Goal: Transaction & Acquisition: Purchase product/service

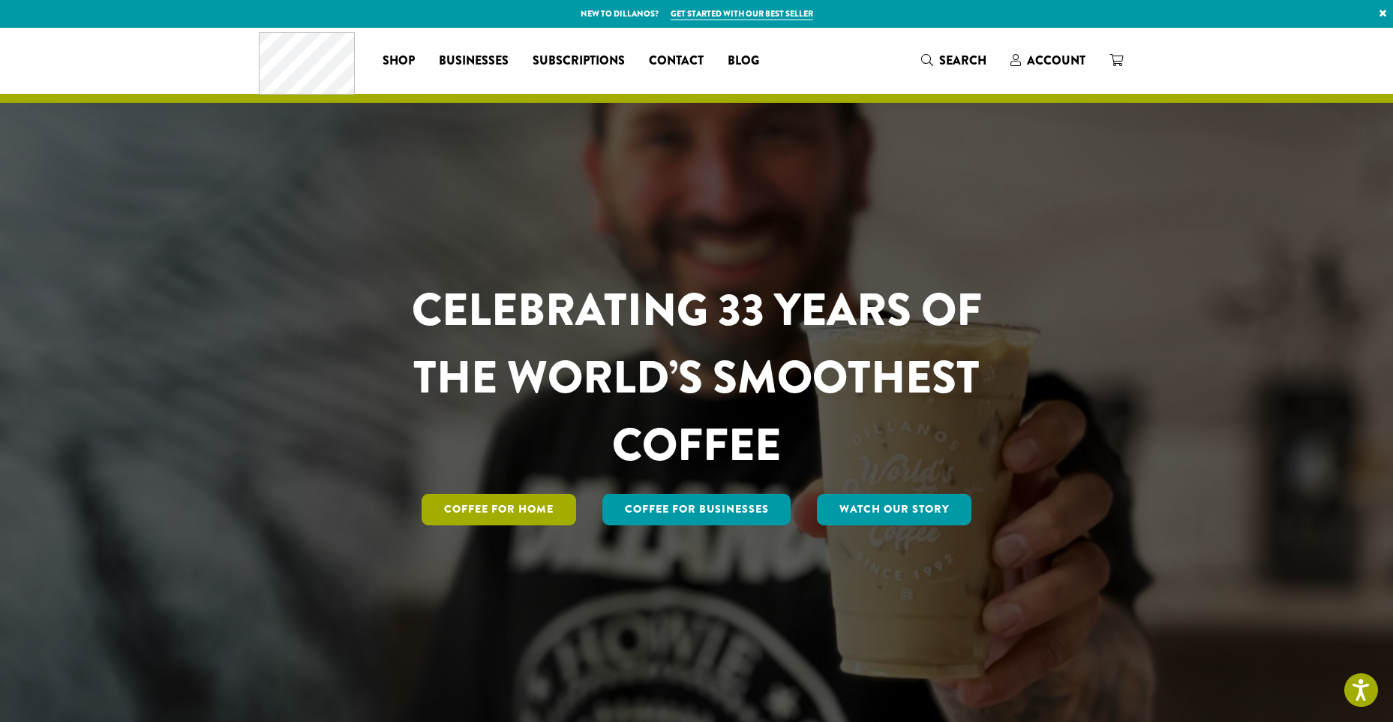
click at [510, 507] on link "Coffee for Home" at bounding box center [499, 510] width 155 height 32
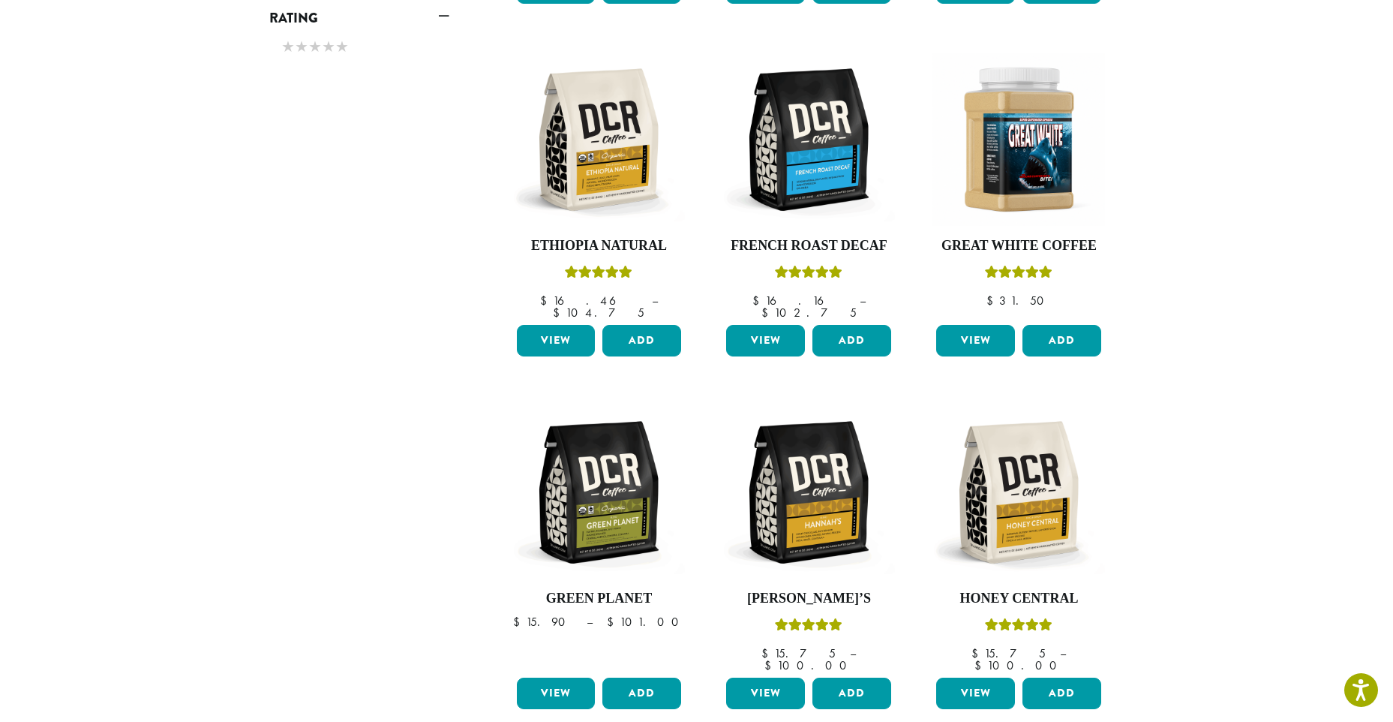
scroll to position [1199, 0]
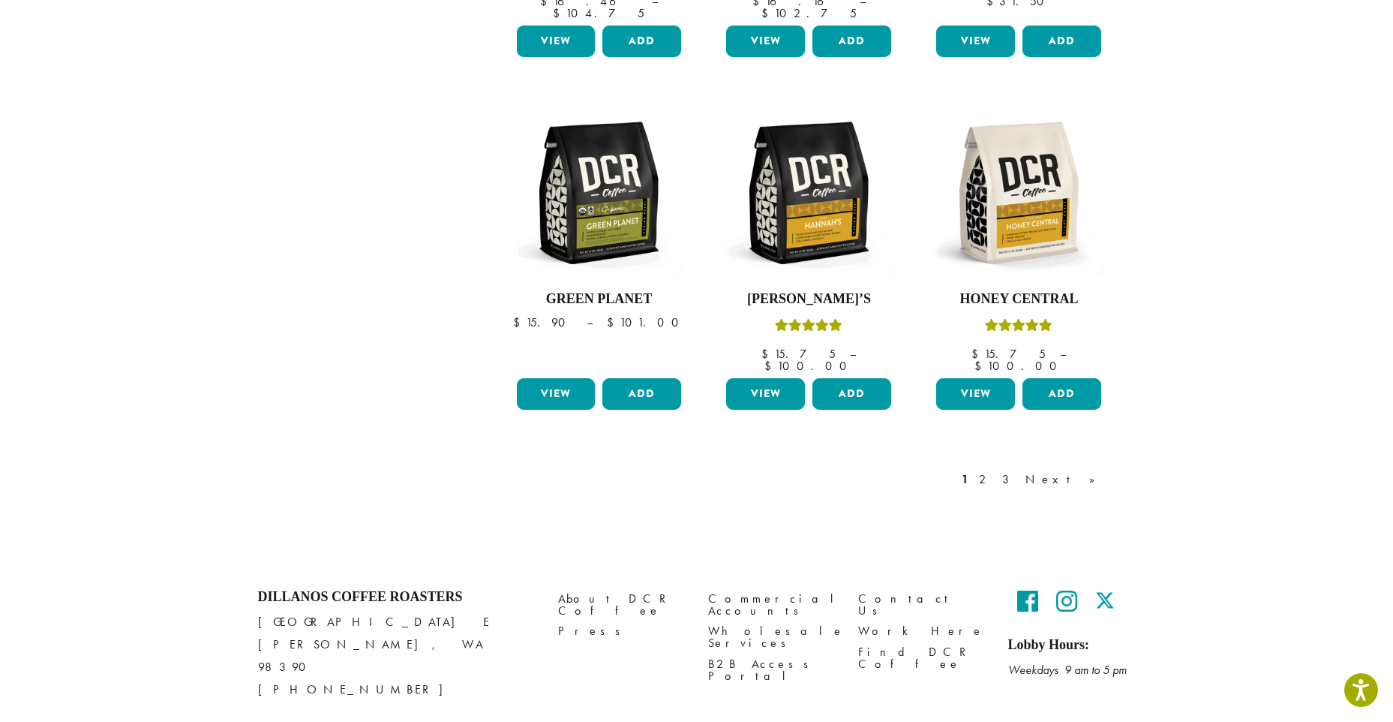
click at [995, 470] on link "2" at bounding box center [985, 479] width 19 height 18
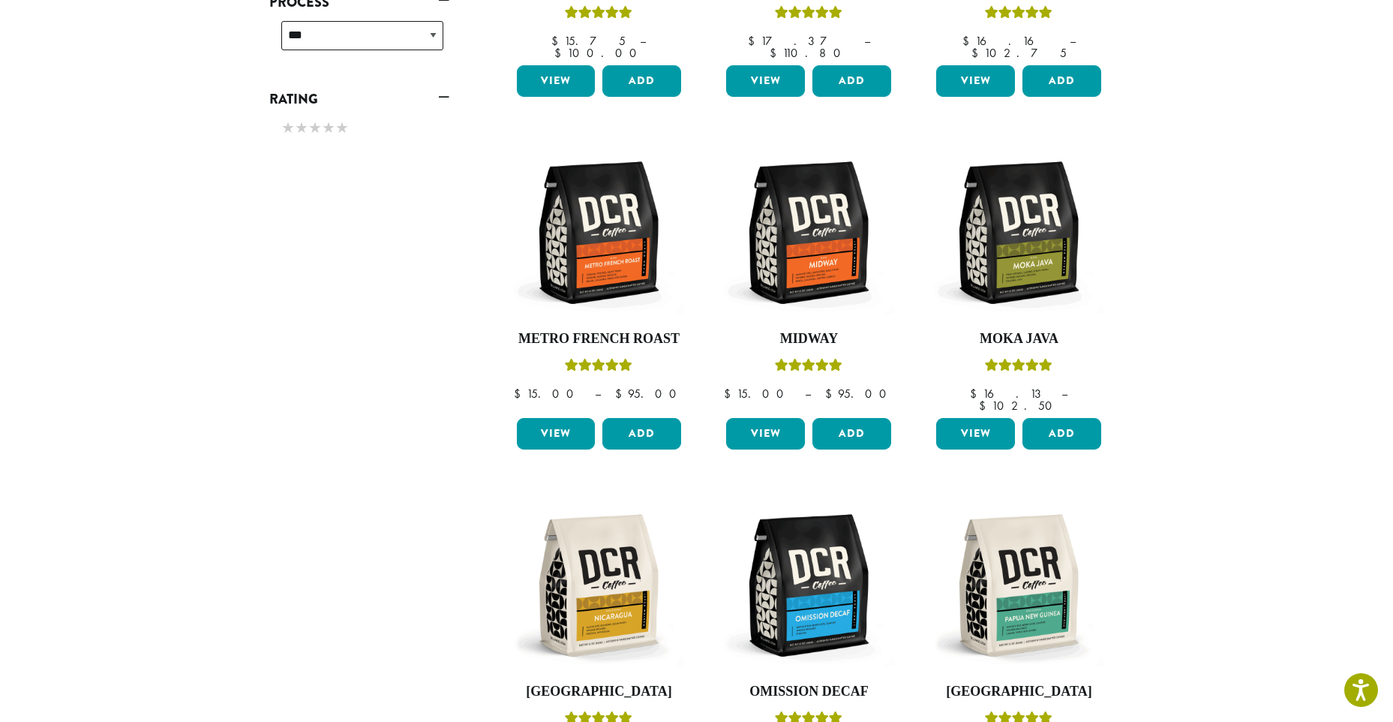
scroll to position [992, 0]
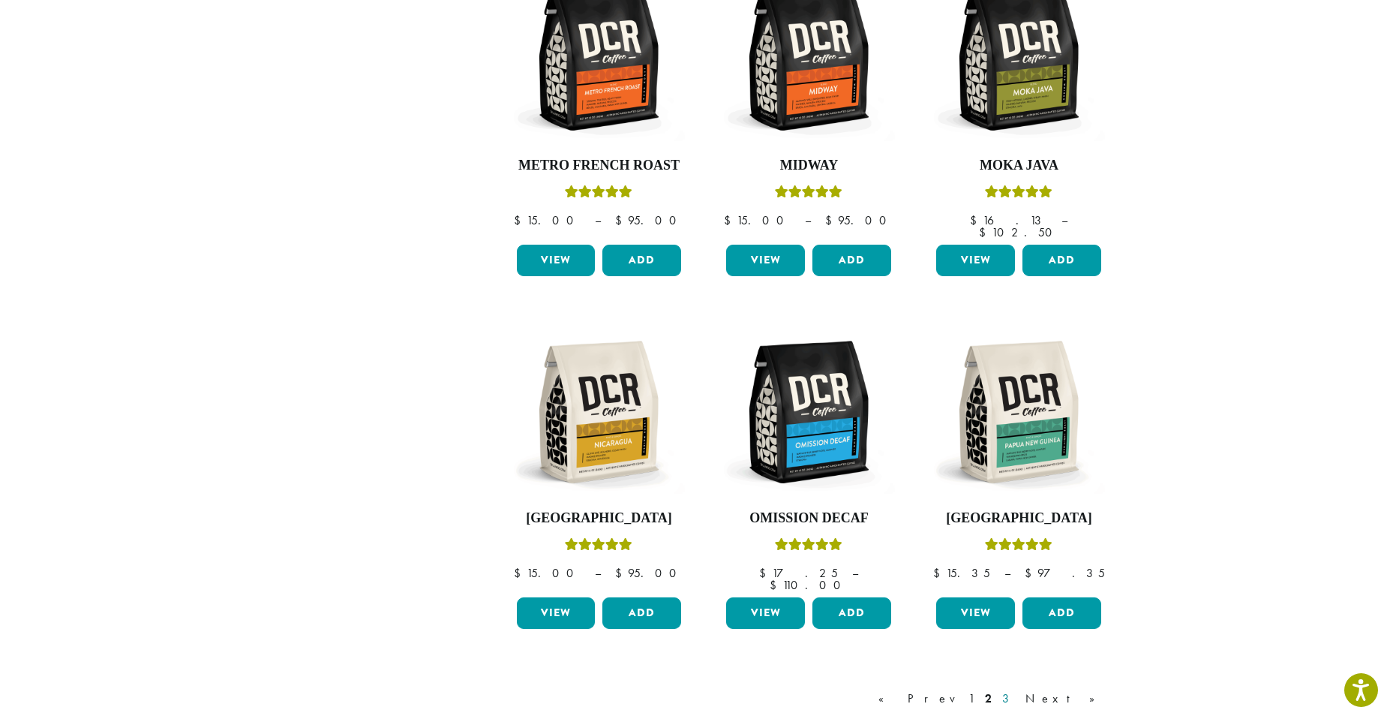
click at [1018, 689] on link "3" at bounding box center [1008, 698] width 19 height 18
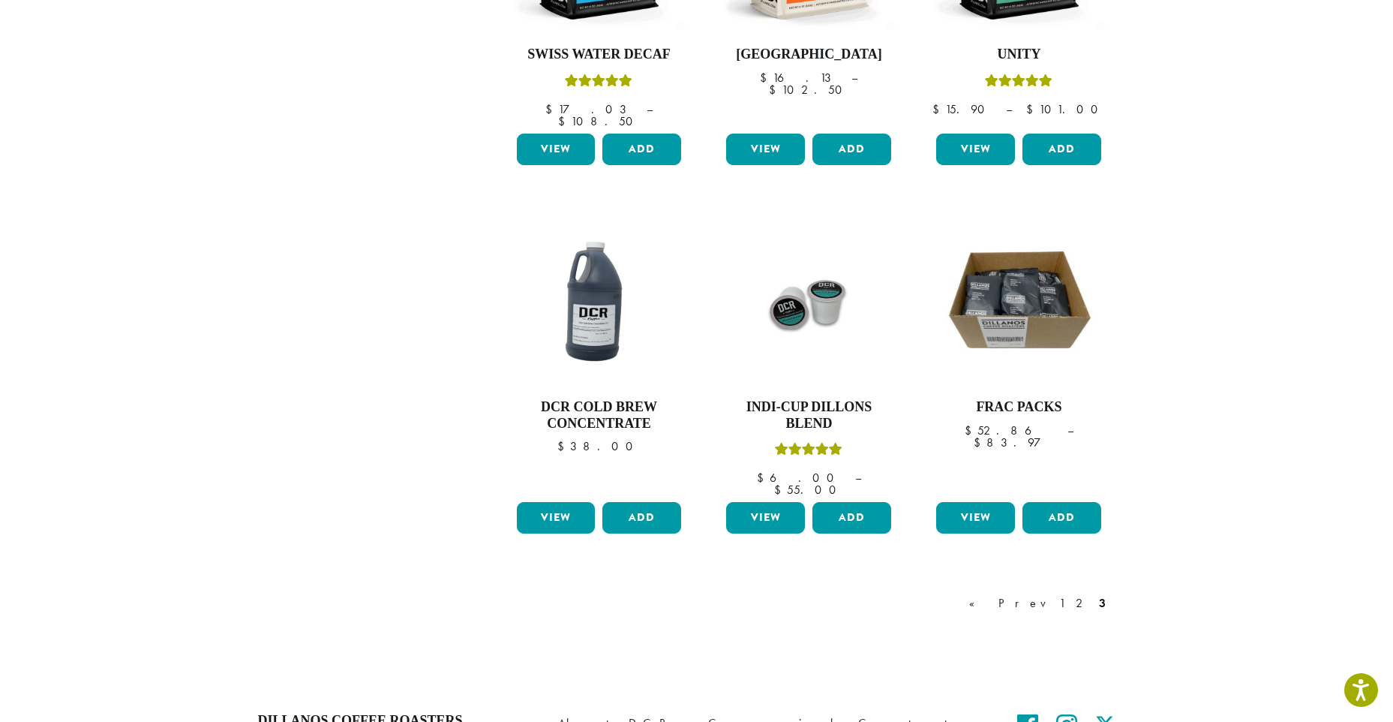
scroll to position [1215, 0]
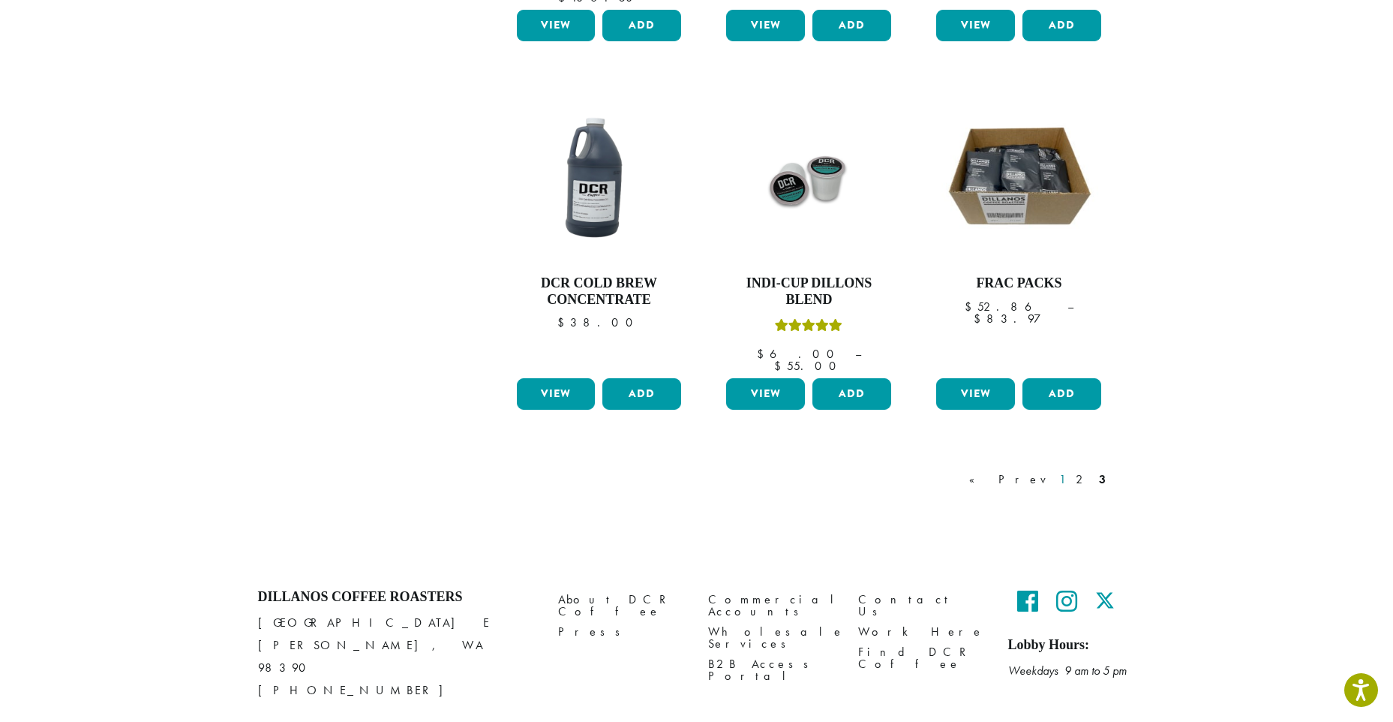
click at [1064, 470] on link "1" at bounding box center [1062, 479] width 12 height 18
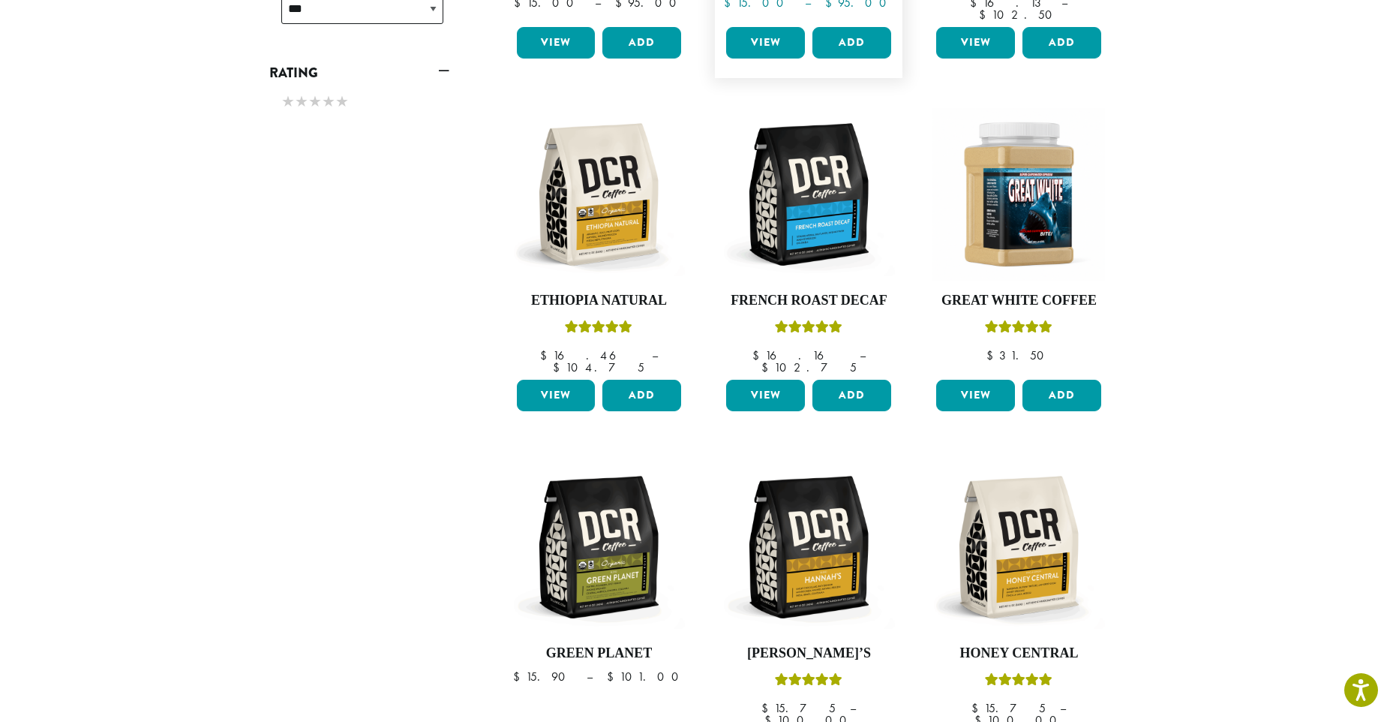
scroll to position [692, 0]
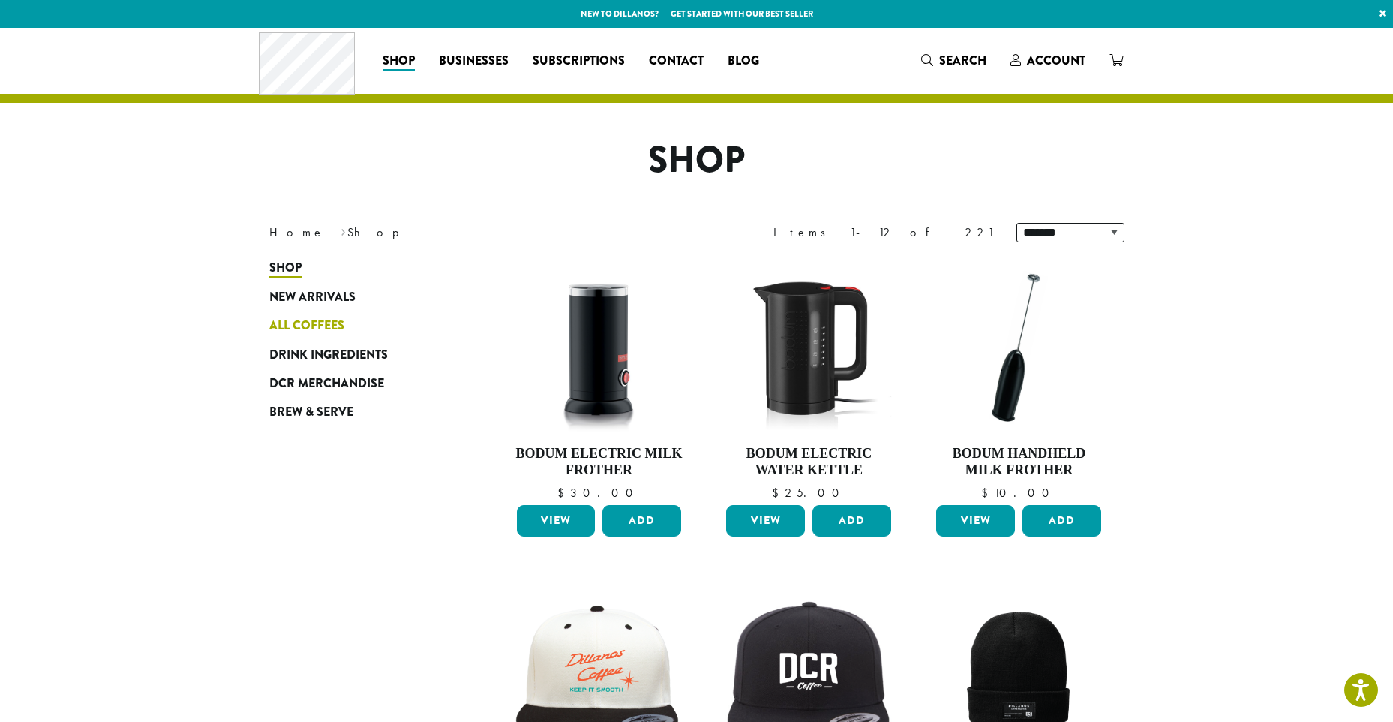
click at [309, 322] on span "All Coffees" at bounding box center [306, 326] width 75 height 19
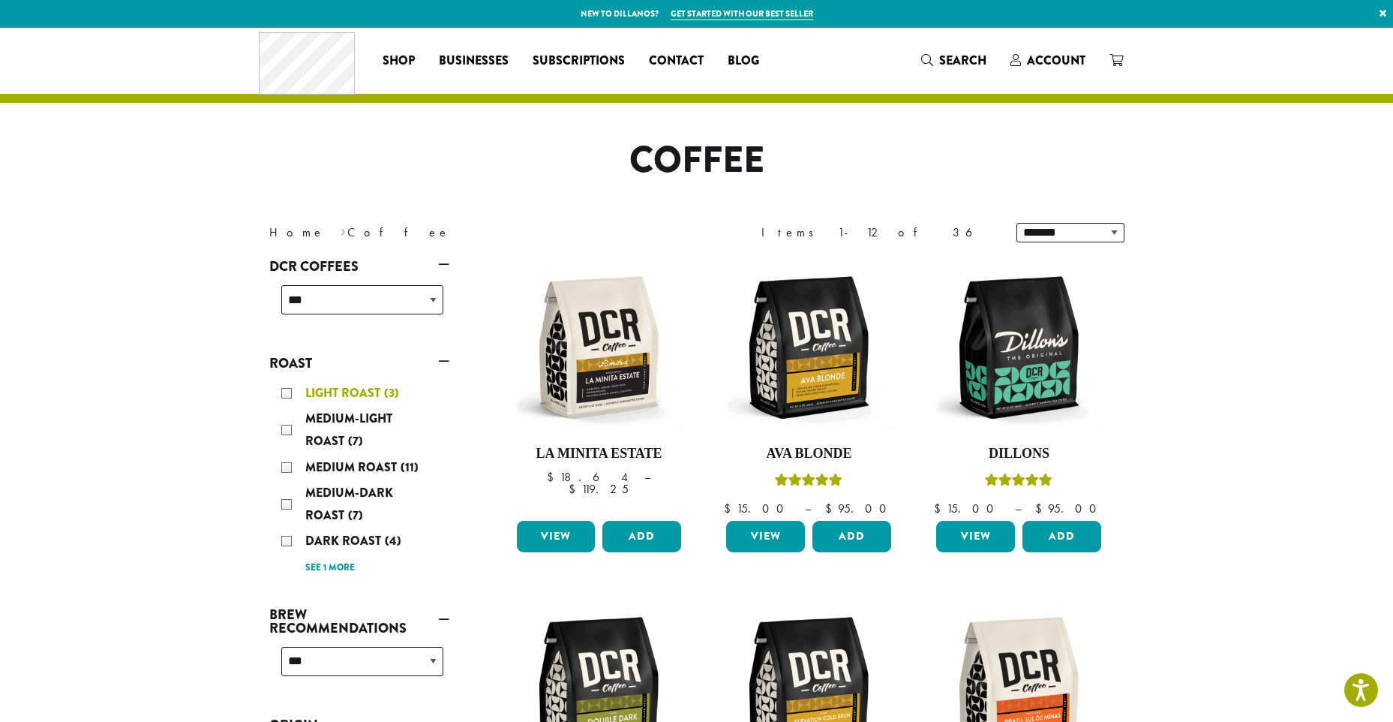
click at [326, 398] on span "Light Roast" at bounding box center [344, 392] width 79 height 17
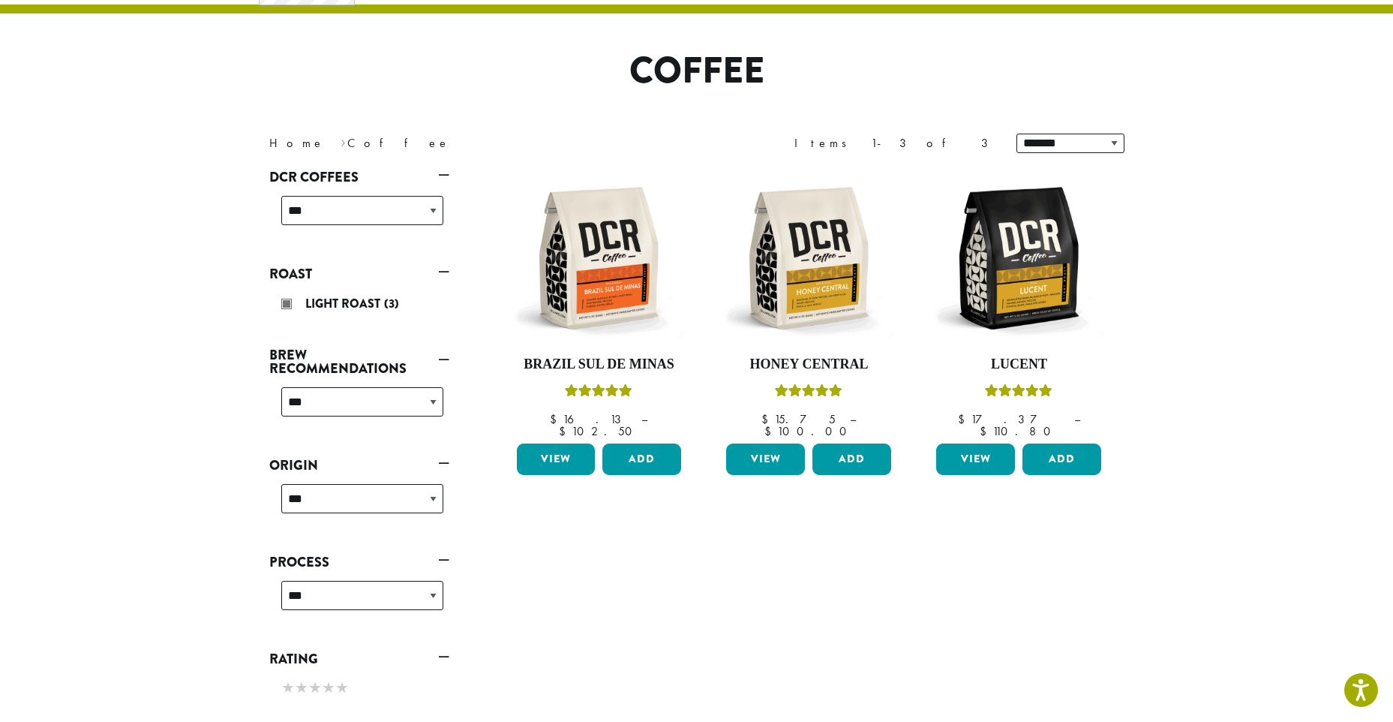
scroll to position [92, 0]
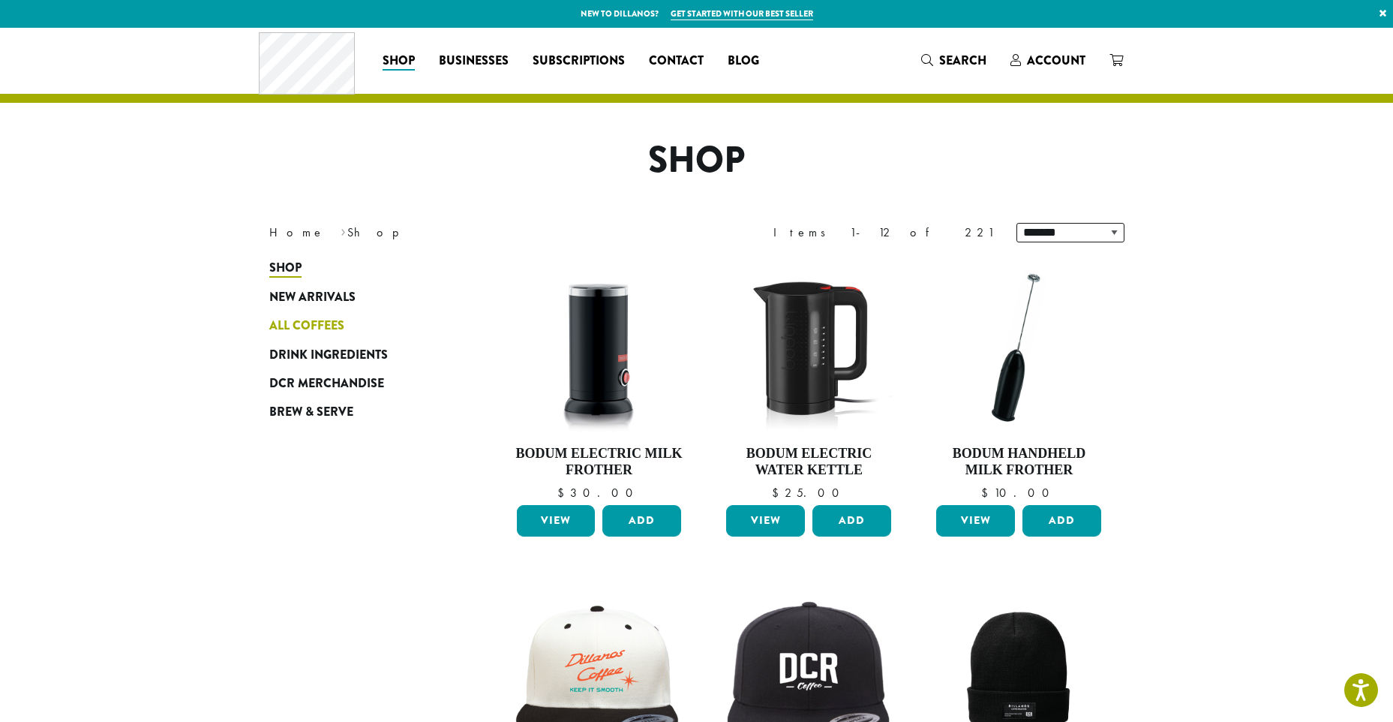
click at [323, 323] on span "All Coffees" at bounding box center [306, 326] width 75 height 19
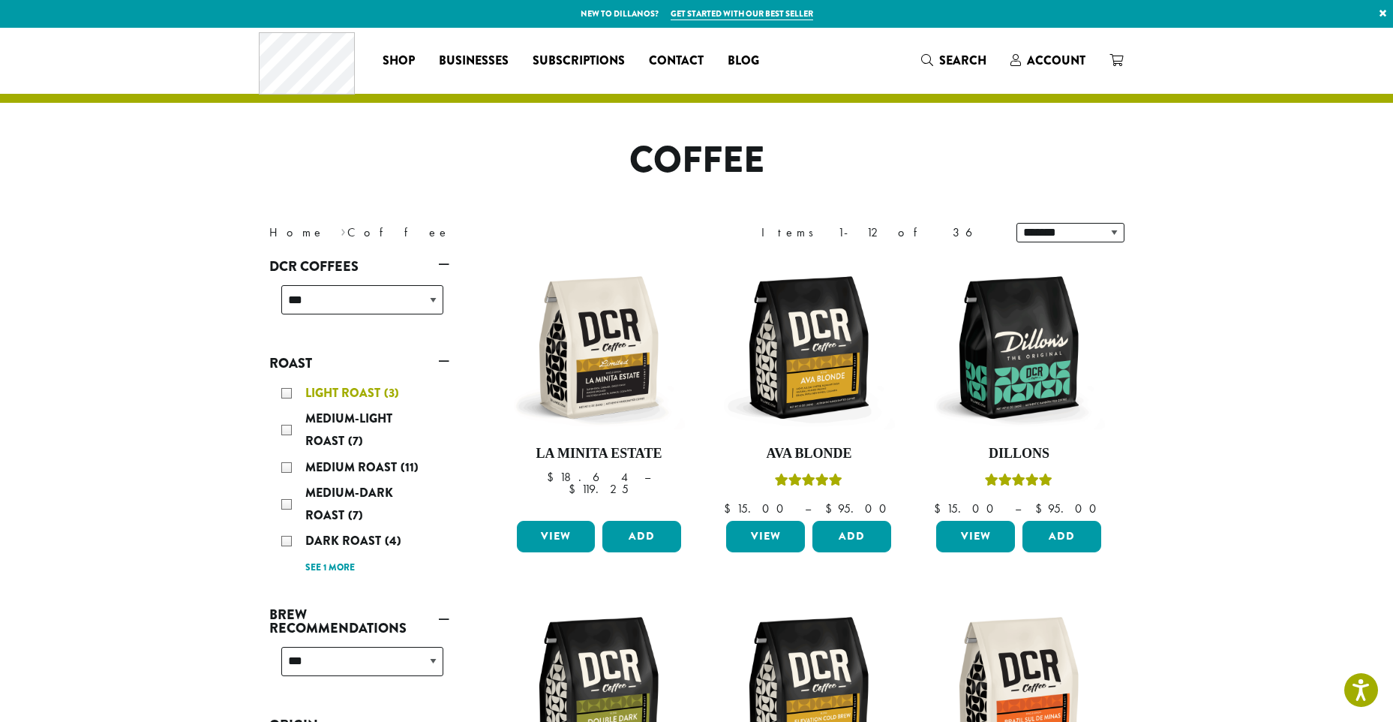
click at [352, 387] on span "Light Roast" at bounding box center [344, 392] width 79 height 17
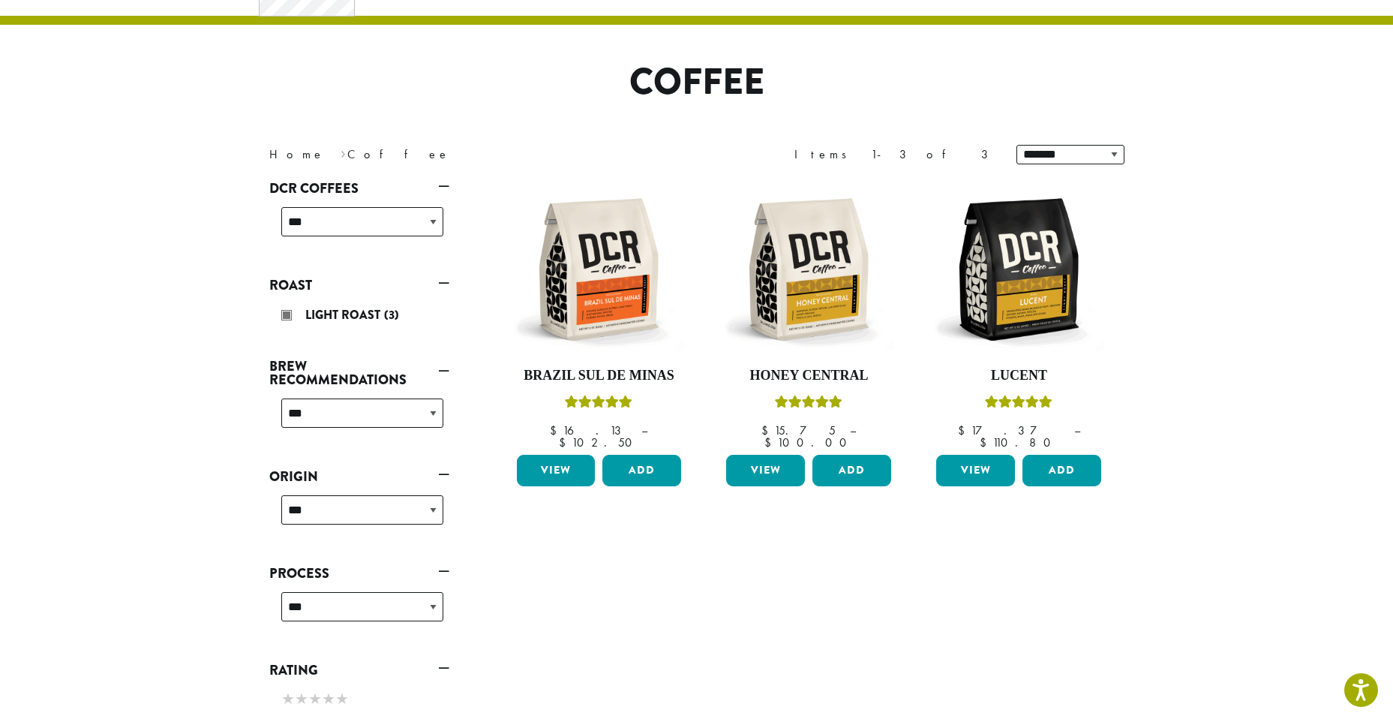
scroll to position [92, 0]
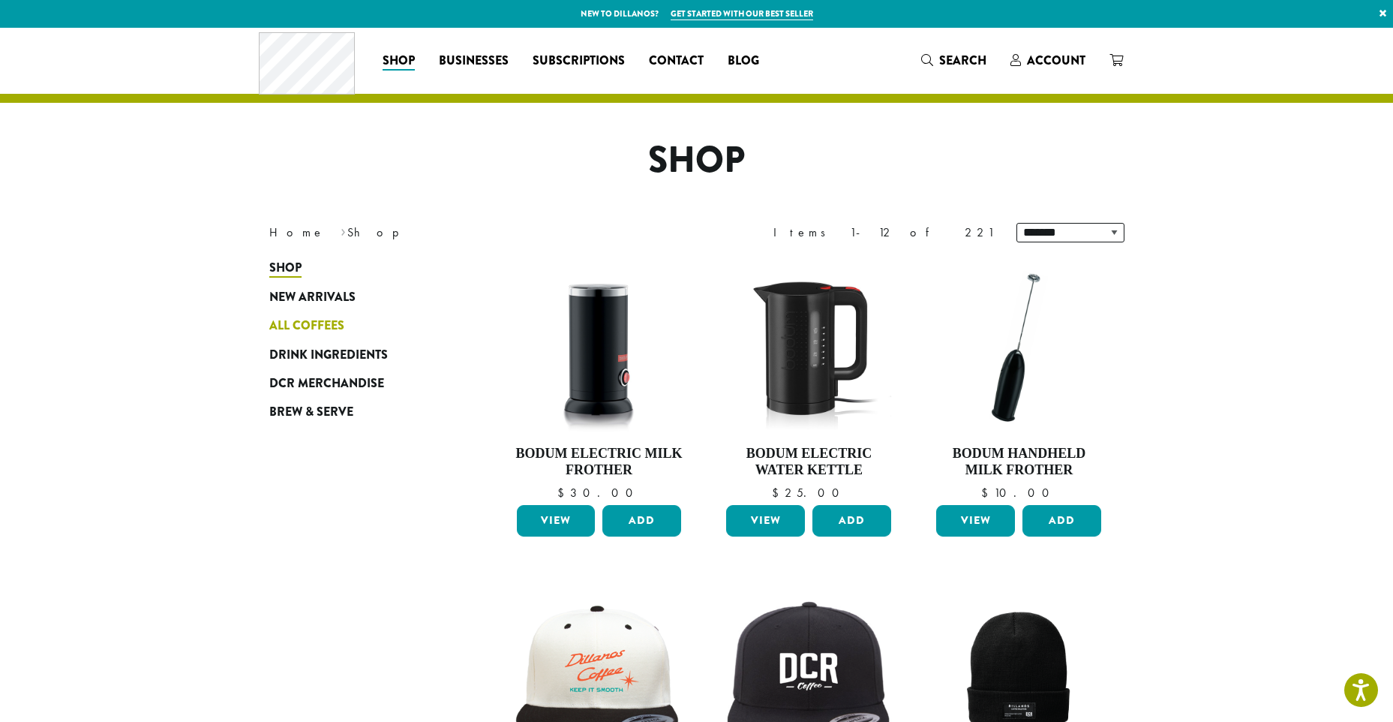
click at [296, 326] on span "All Coffees" at bounding box center [306, 326] width 75 height 19
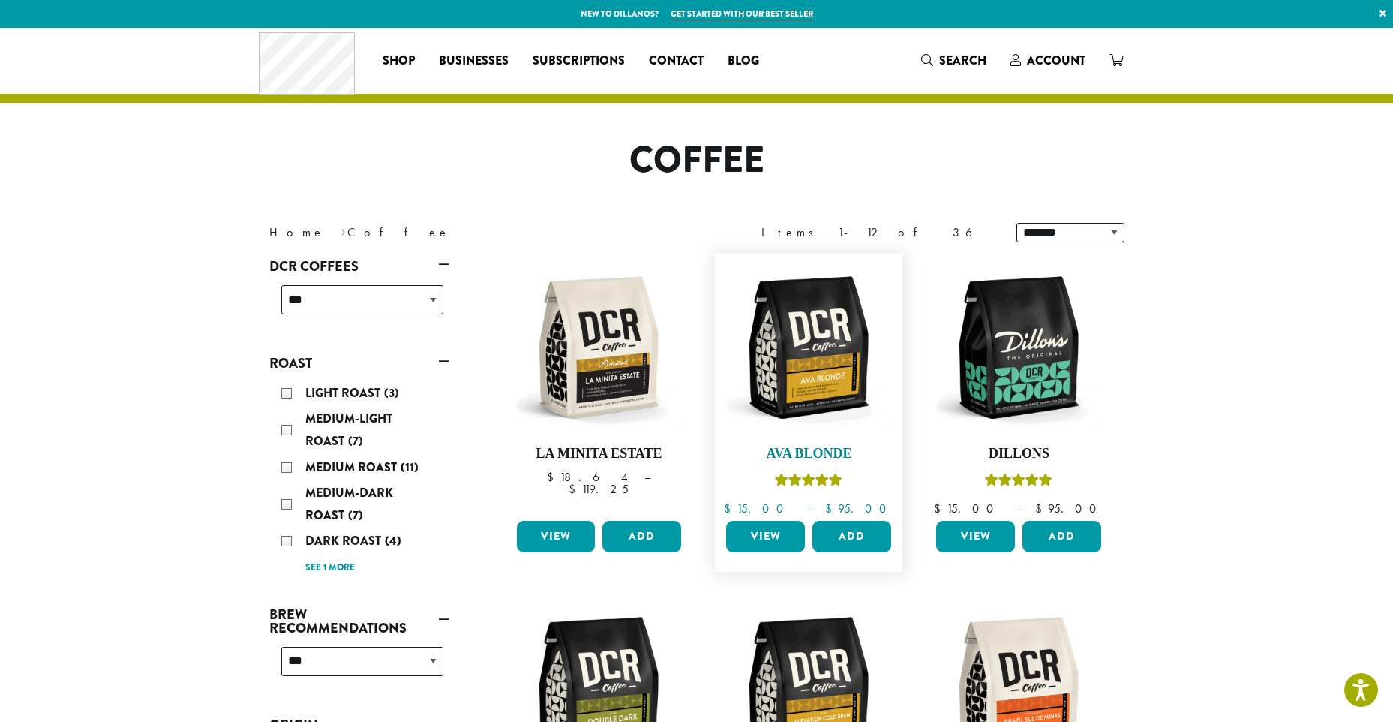
click at [806, 452] on h4 "Ava Blonde" at bounding box center [808, 454] width 173 height 17
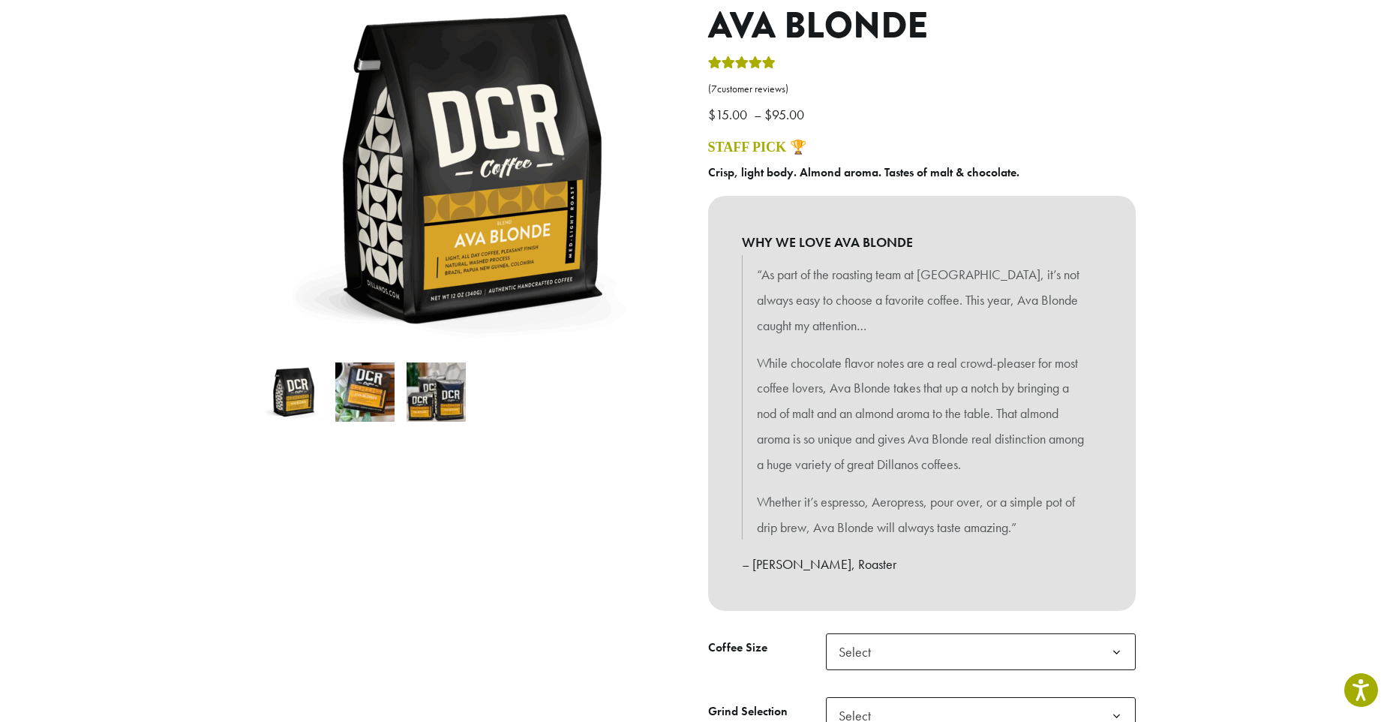
scroll to position [225, 0]
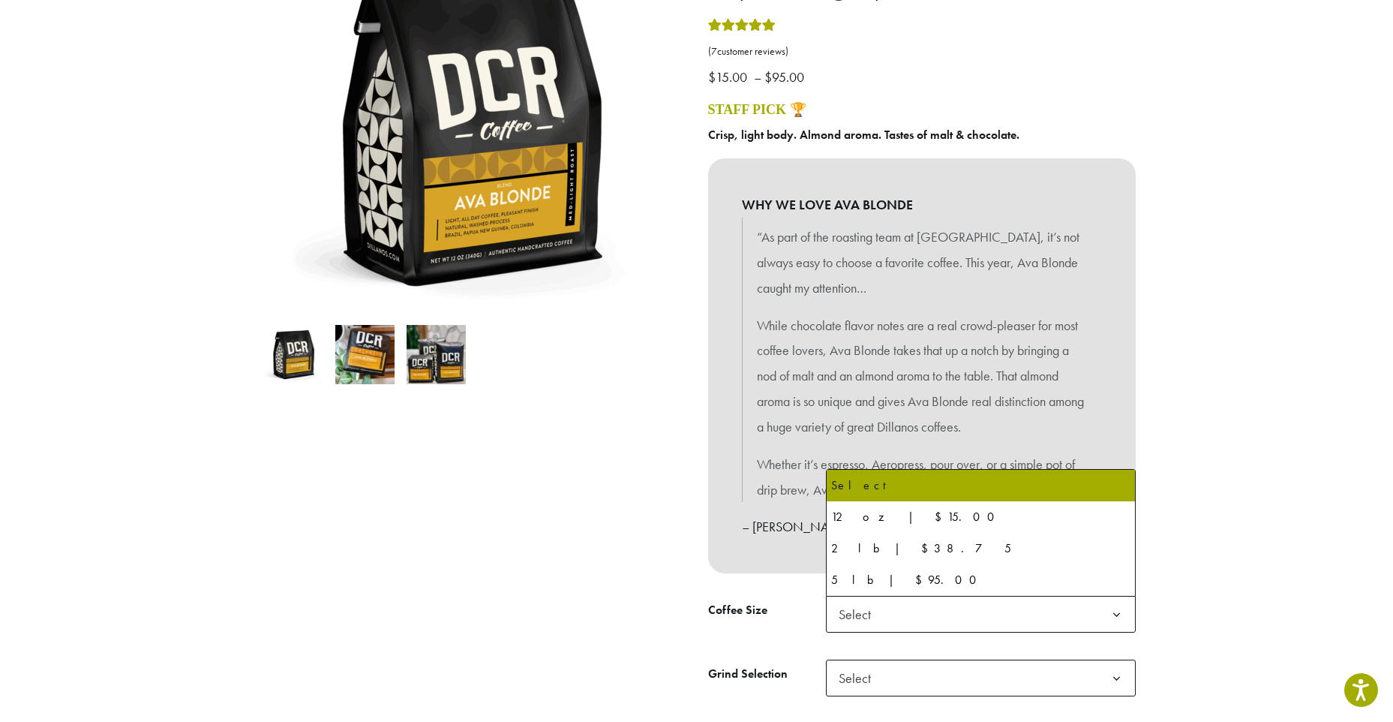
click at [1118, 612] on b at bounding box center [1116, 614] width 37 height 37
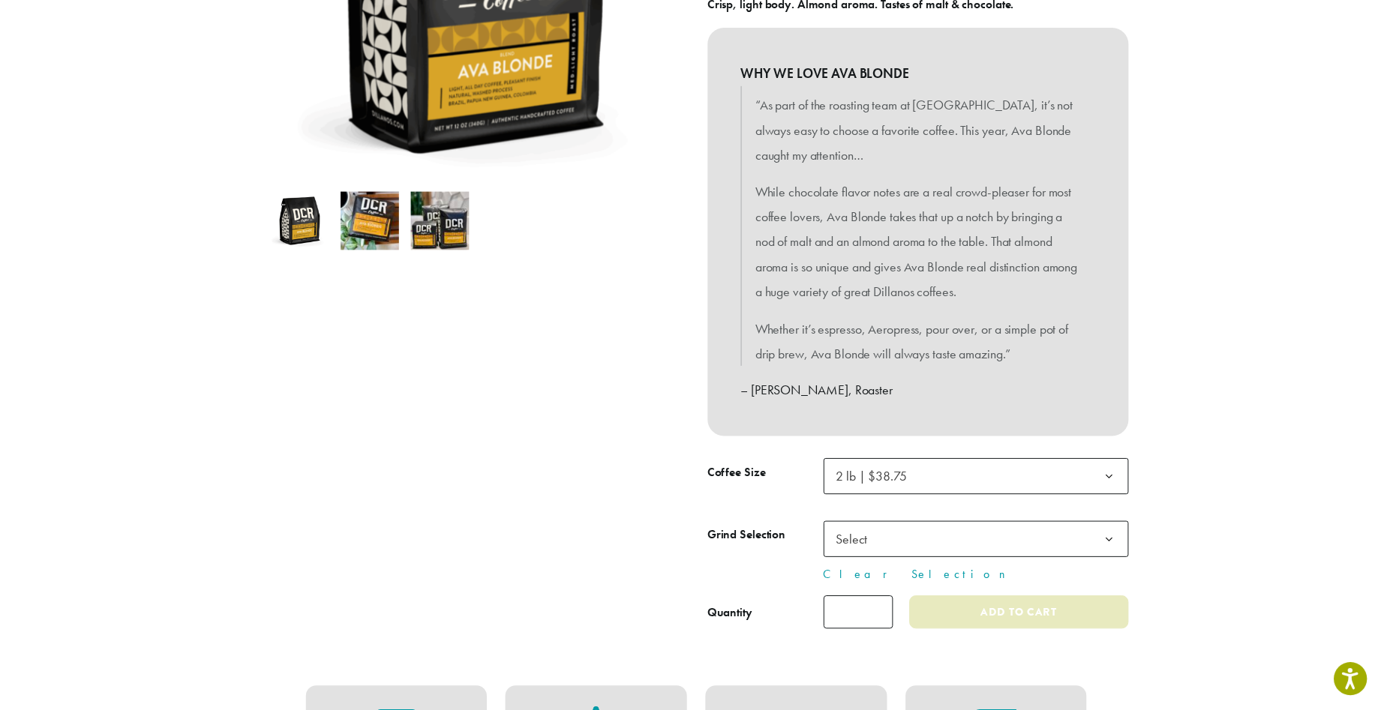
scroll to position [450, 0]
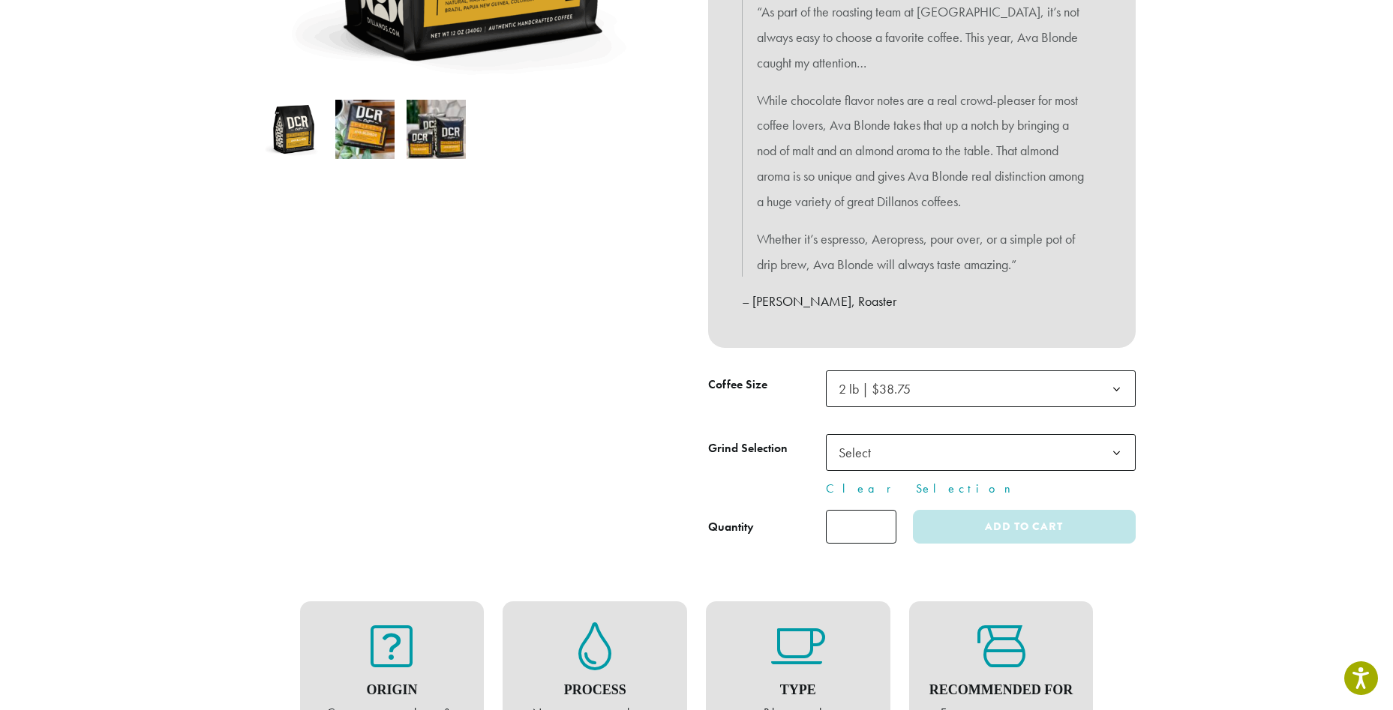
click at [1122, 450] on b at bounding box center [1116, 453] width 37 height 37
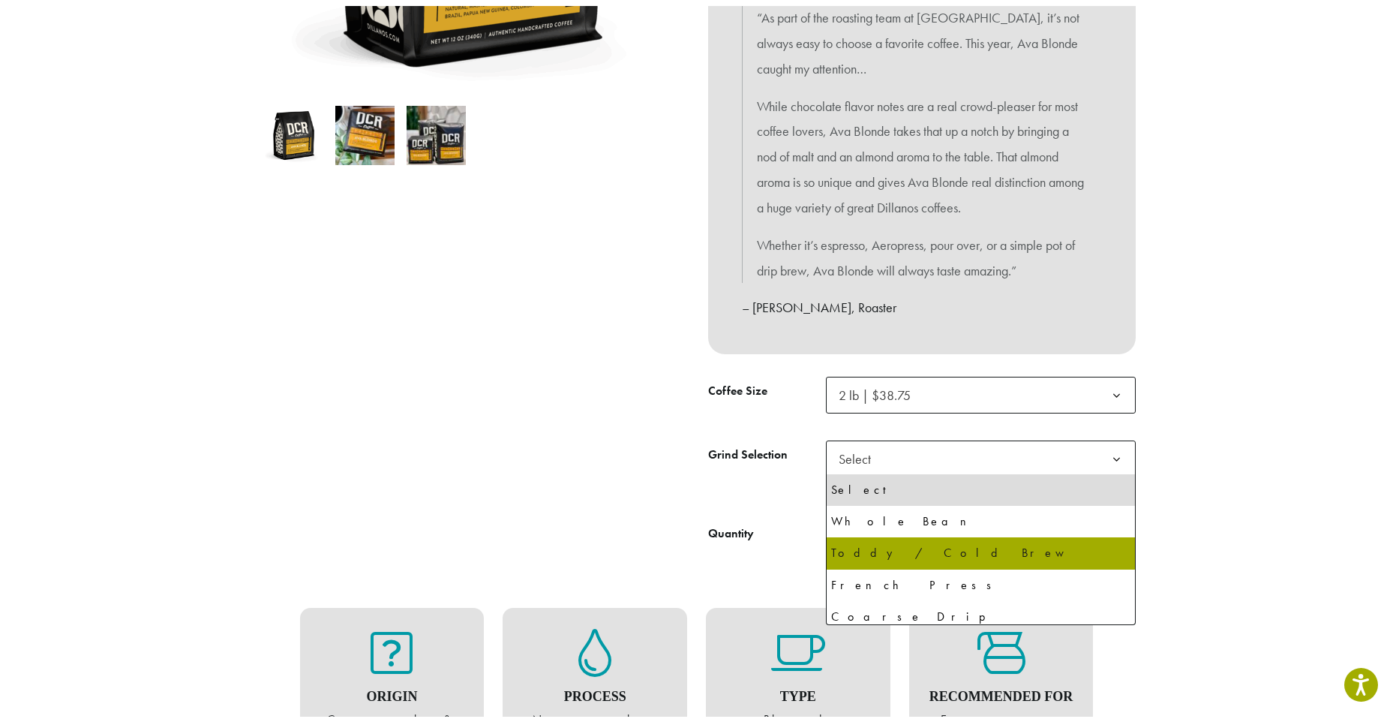
scroll to position [75, 0]
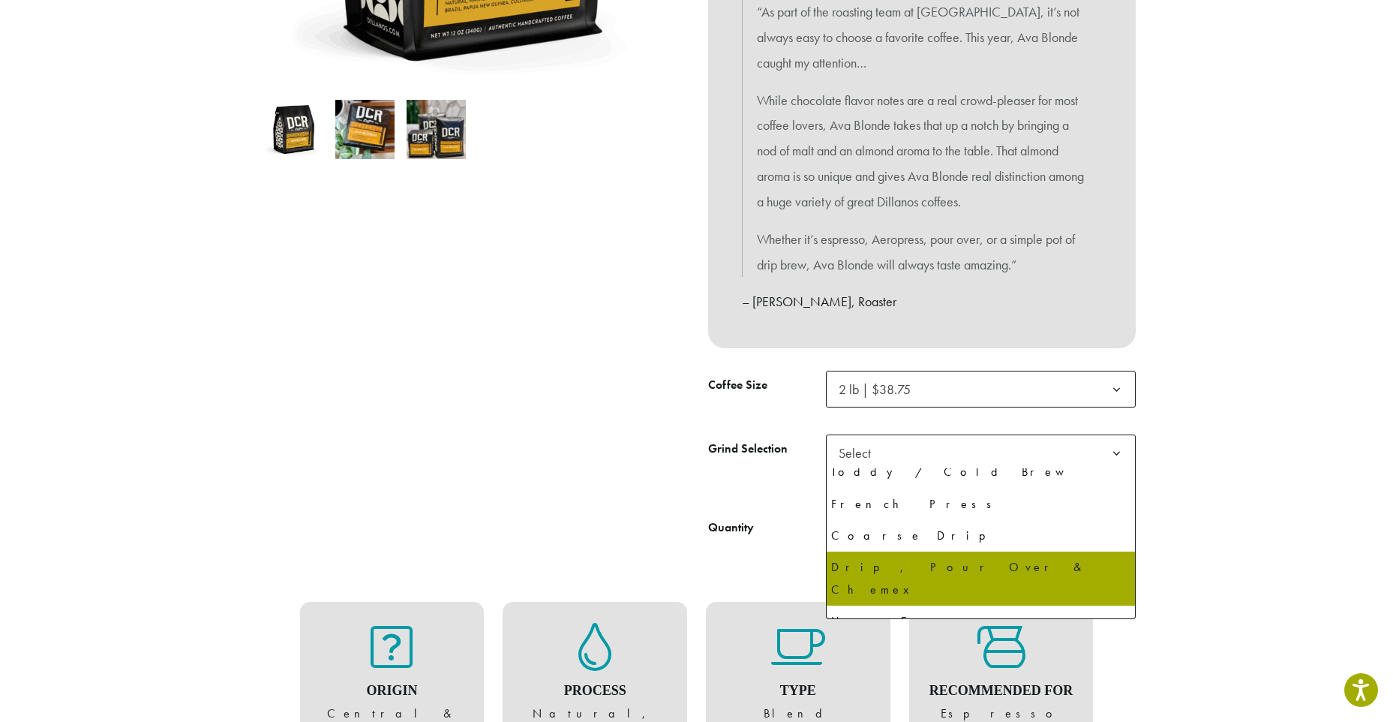
select select "**********"
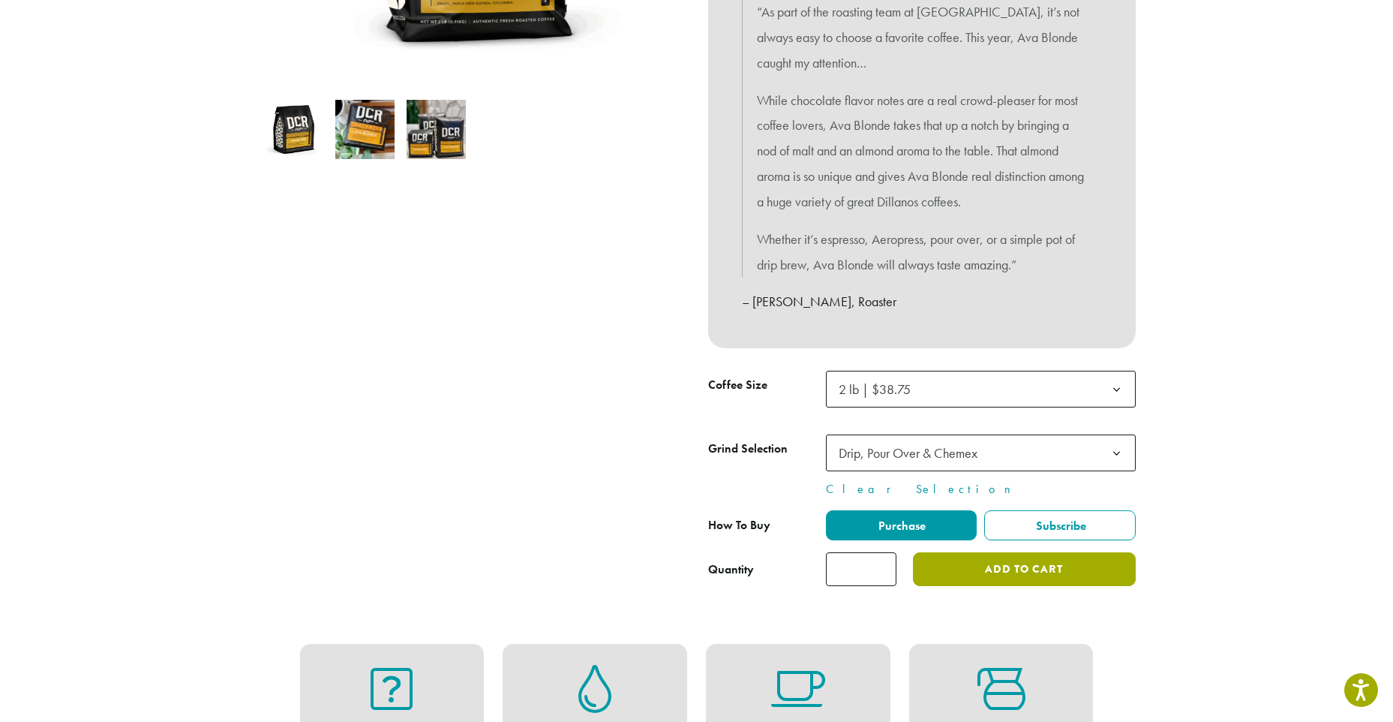
click at [1022, 565] on button "Add to cart" at bounding box center [1024, 569] width 222 height 34
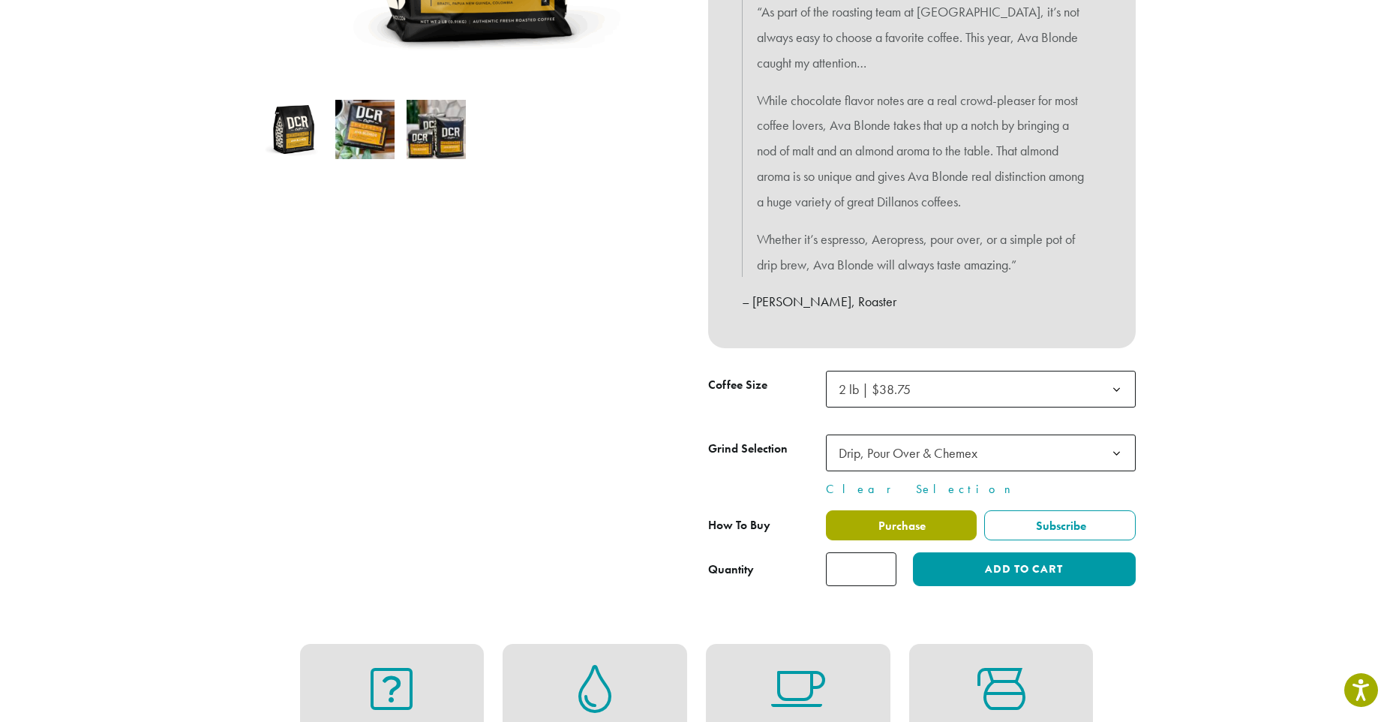
click at [921, 526] on span "Purchase" at bounding box center [901, 526] width 50 height 16
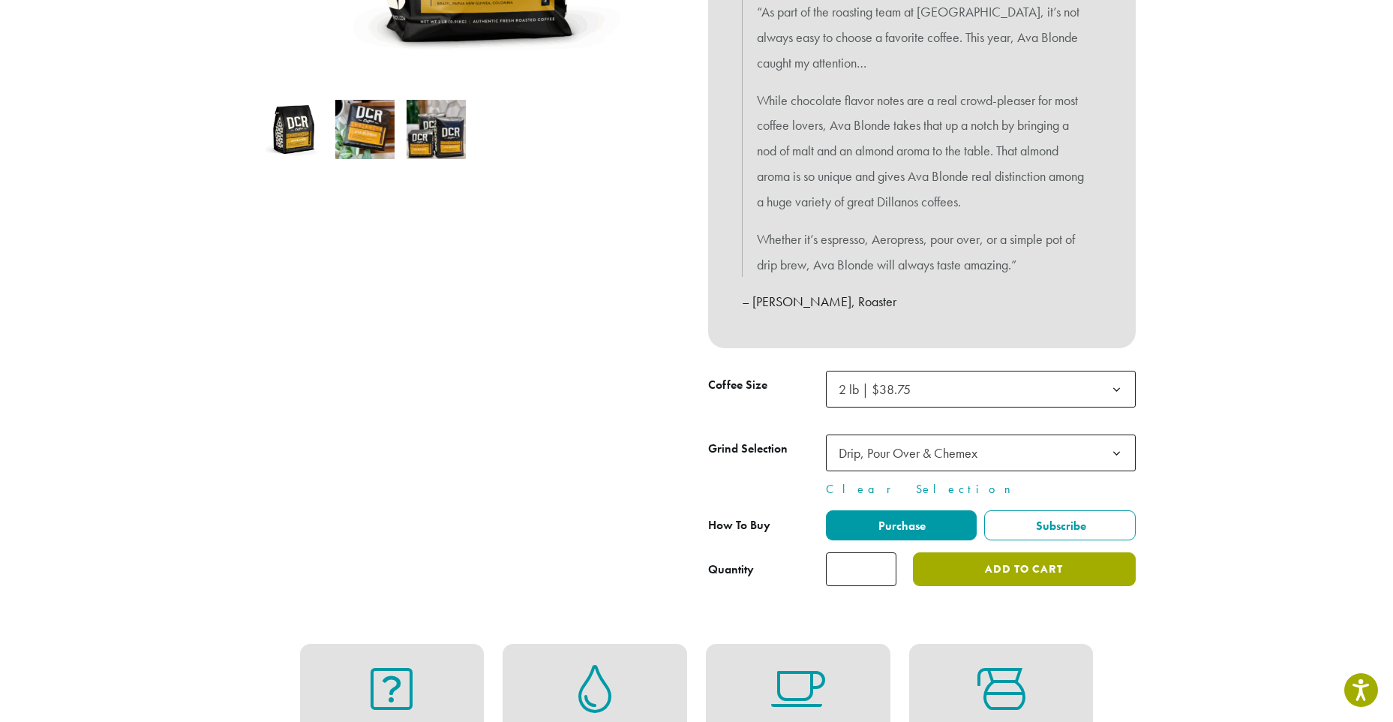
click at [1011, 565] on button "Add to cart" at bounding box center [1024, 569] width 222 height 34
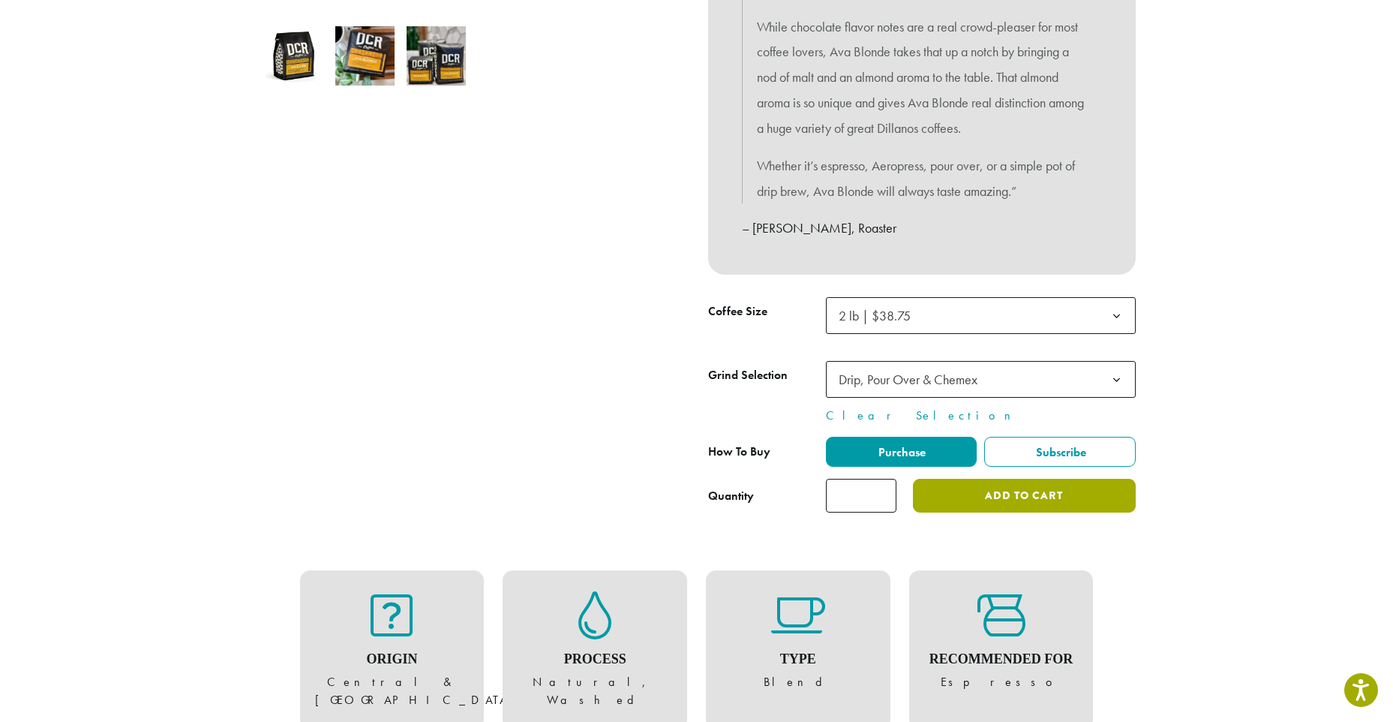
scroll to position [675, 0]
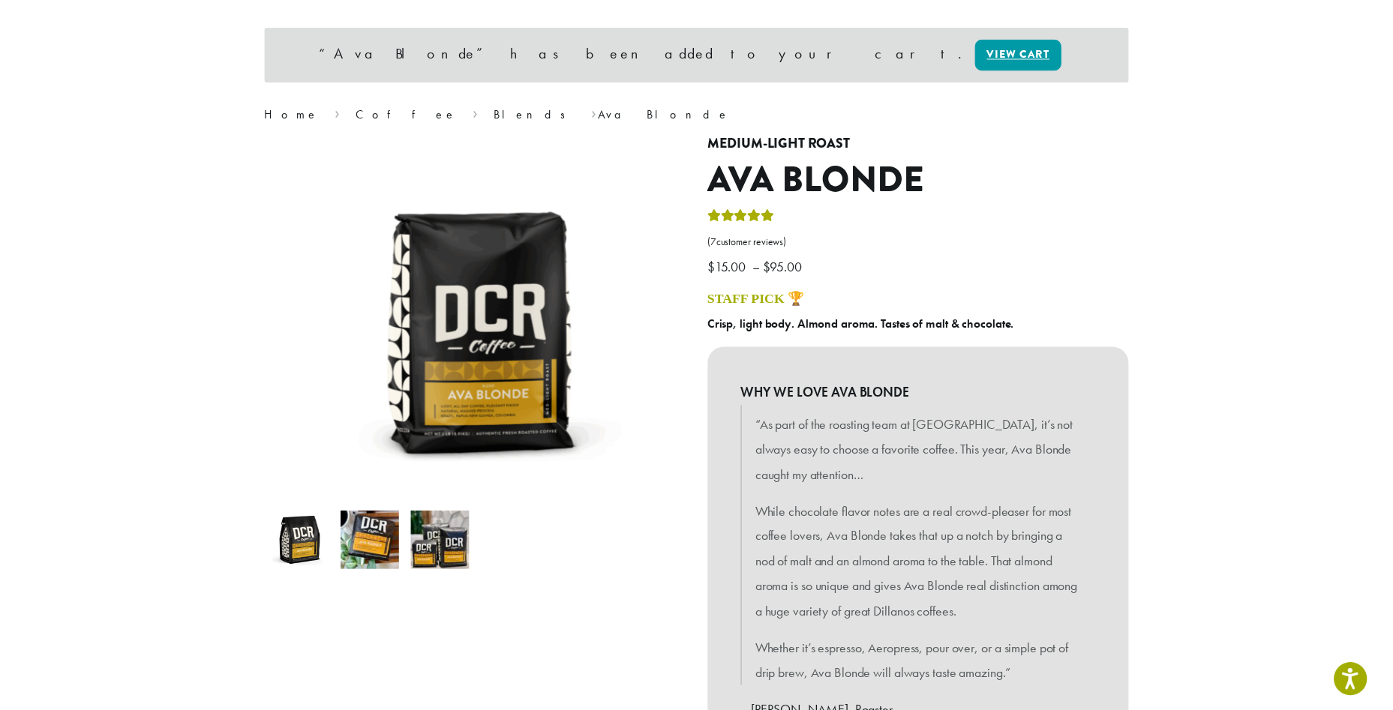
scroll to position [525, 0]
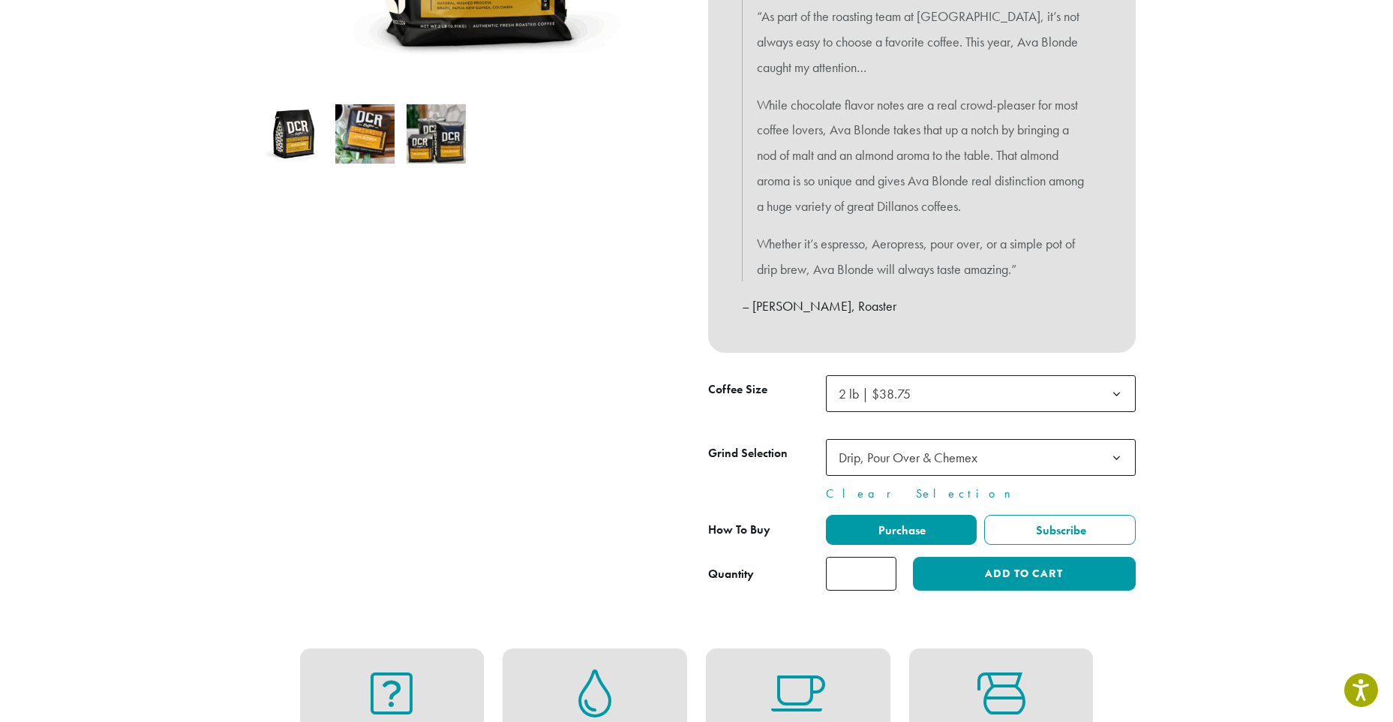
click at [1121, 394] on b at bounding box center [1116, 394] width 37 height 37
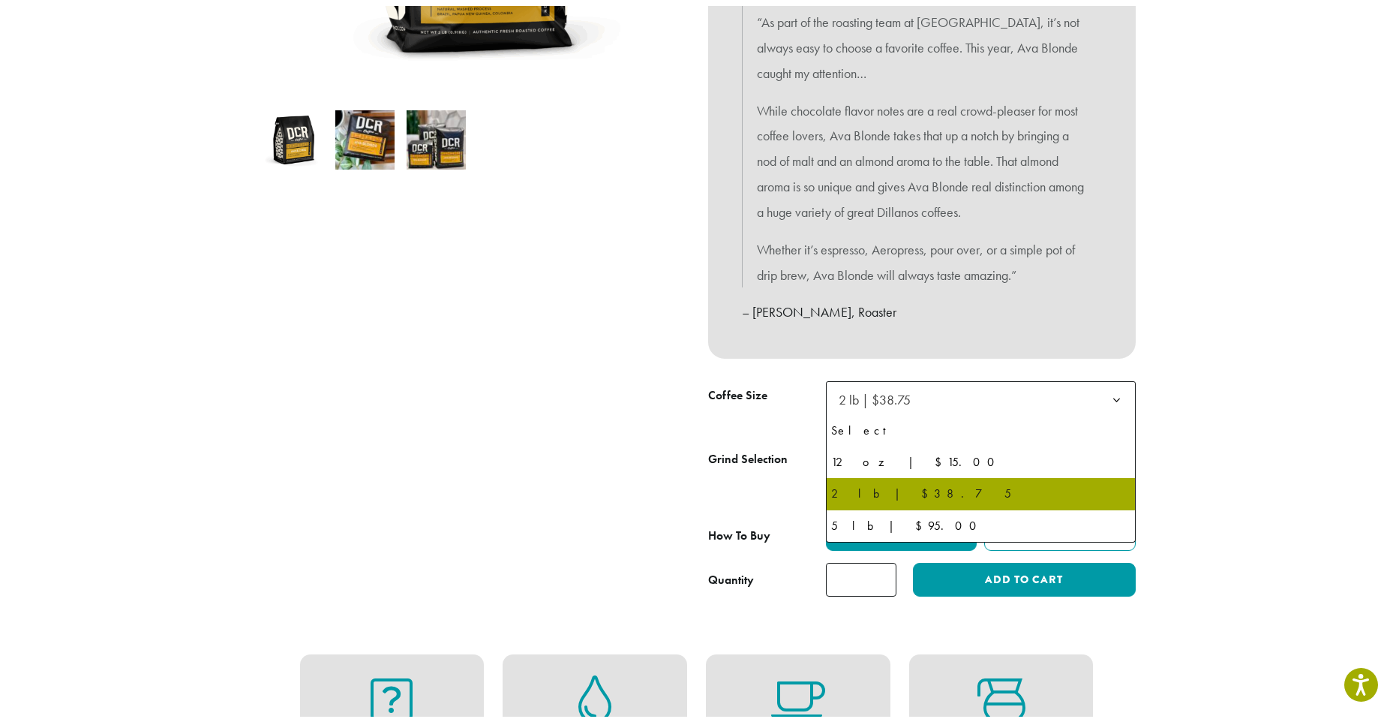
scroll to position [446, 0]
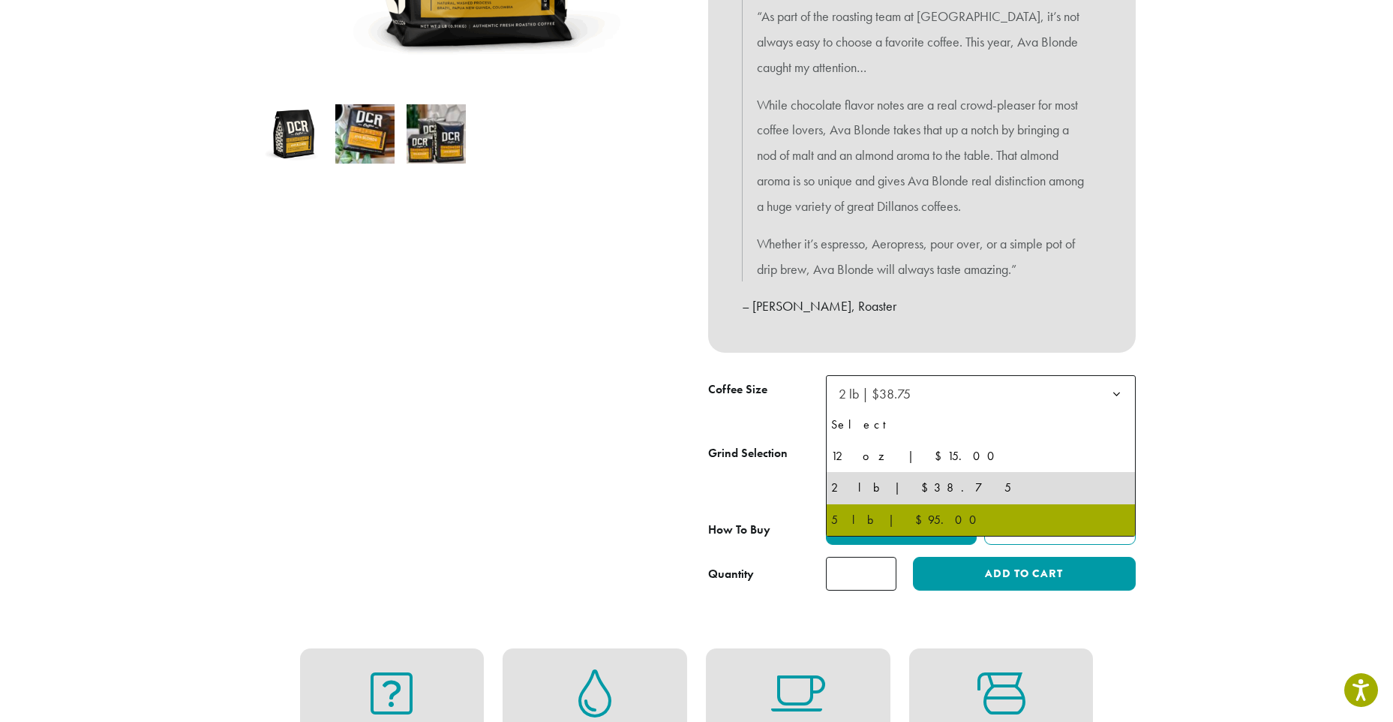
select select "**********"
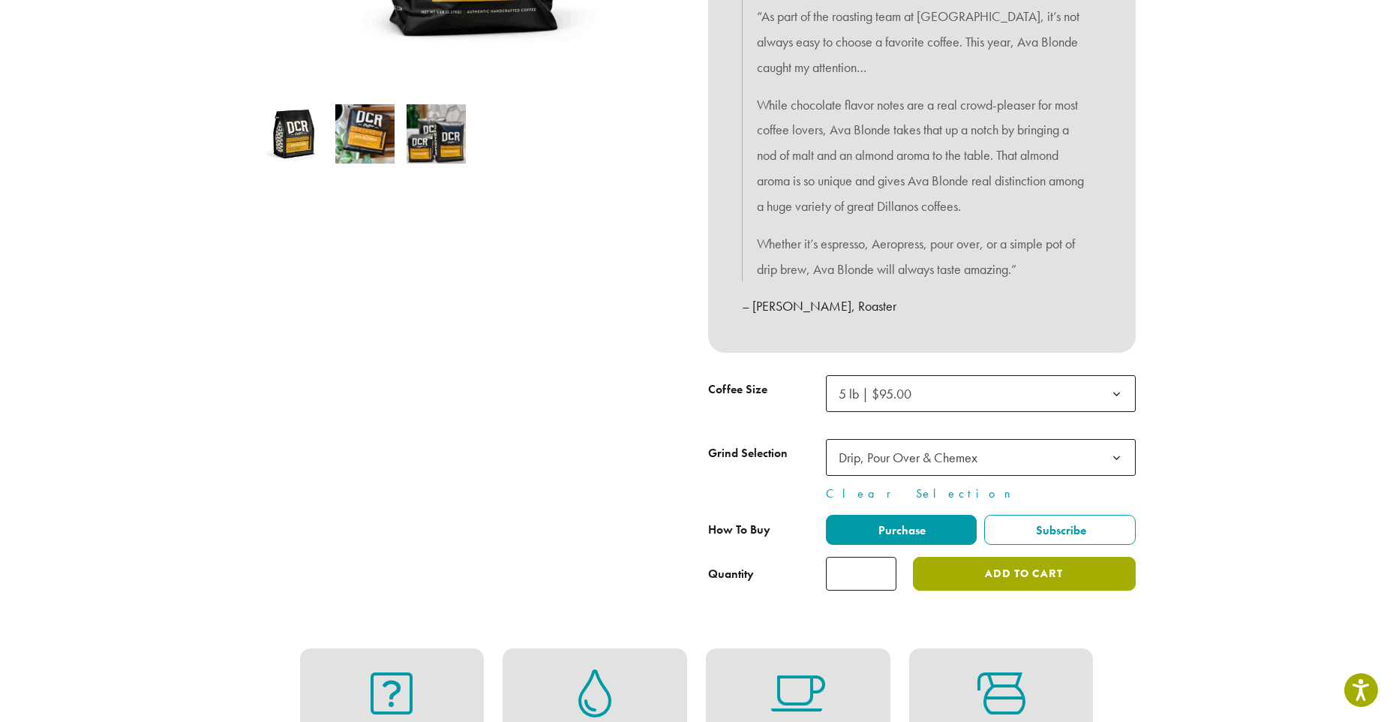
click at [990, 571] on button "Add to cart" at bounding box center [1024, 574] width 222 height 34
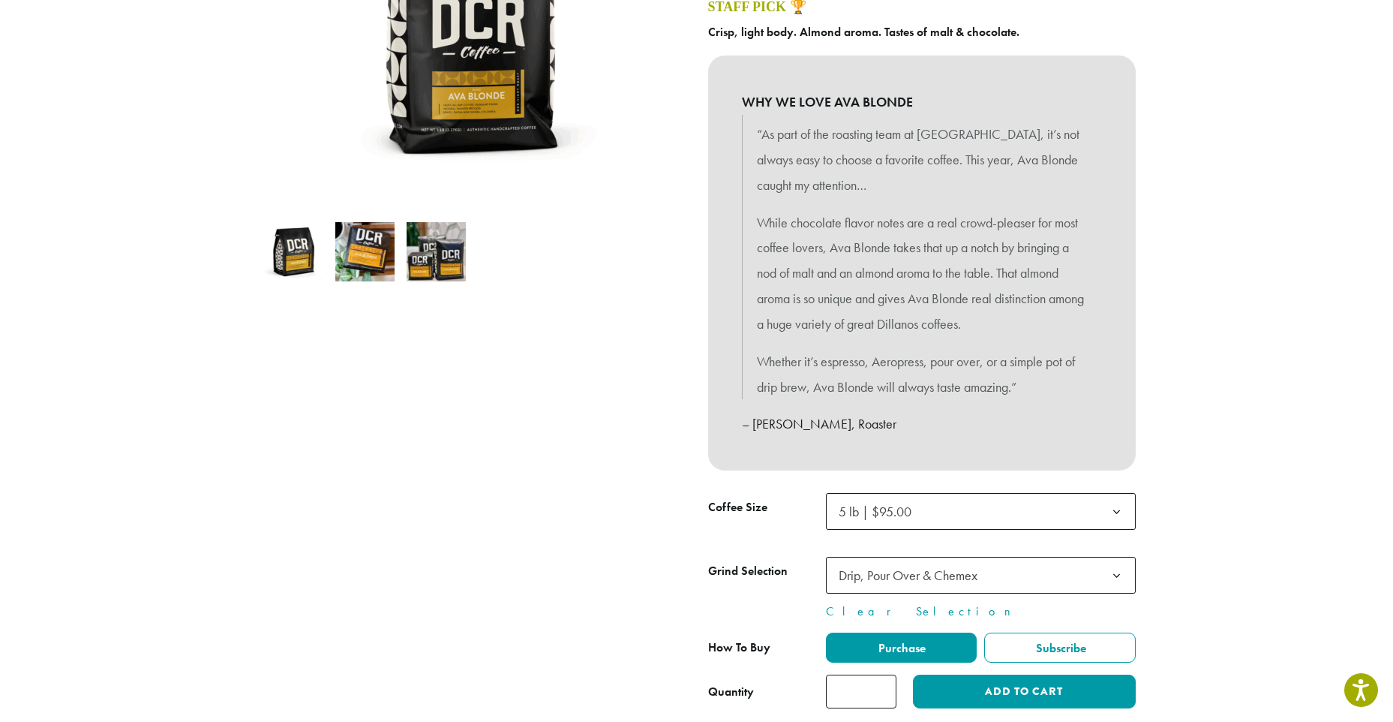
scroll to position [375, 0]
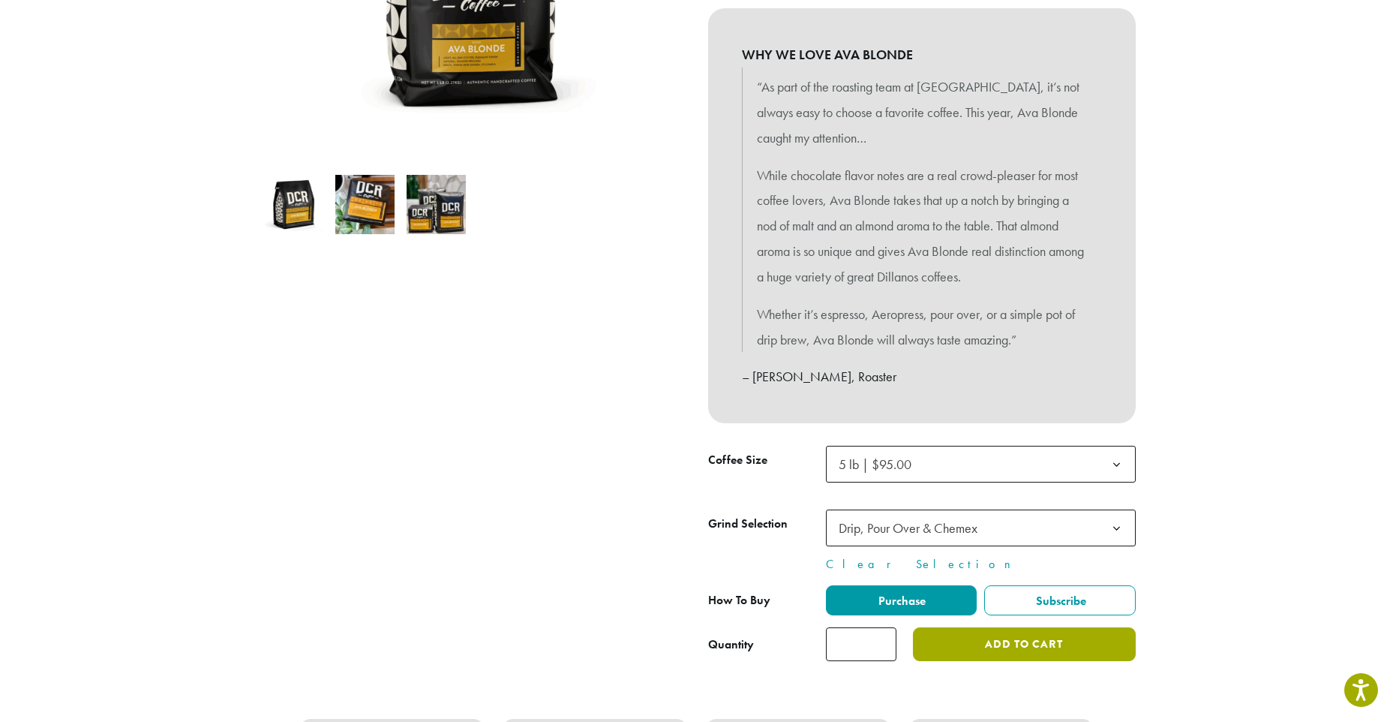
click at [1017, 644] on button "Add to cart" at bounding box center [1024, 644] width 222 height 34
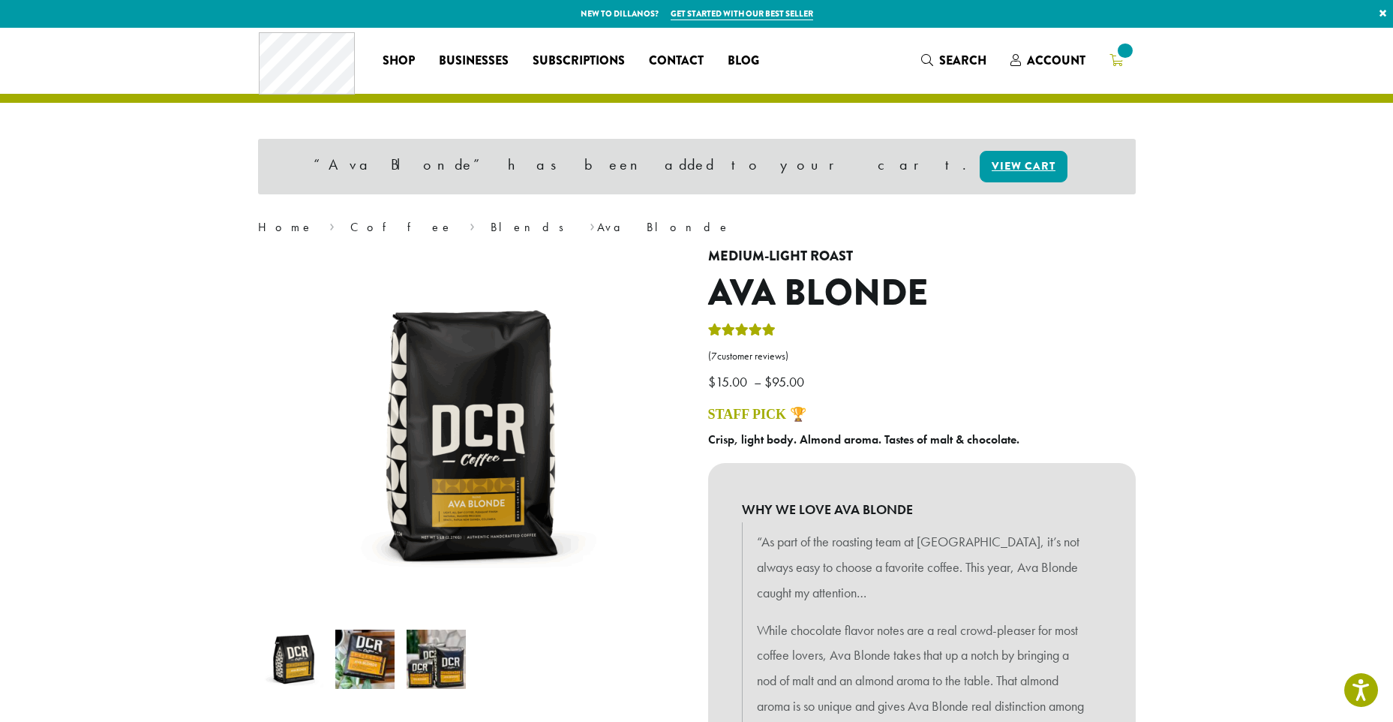
click at [1122, 56] on span at bounding box center [1125, 51] width 20 height 20
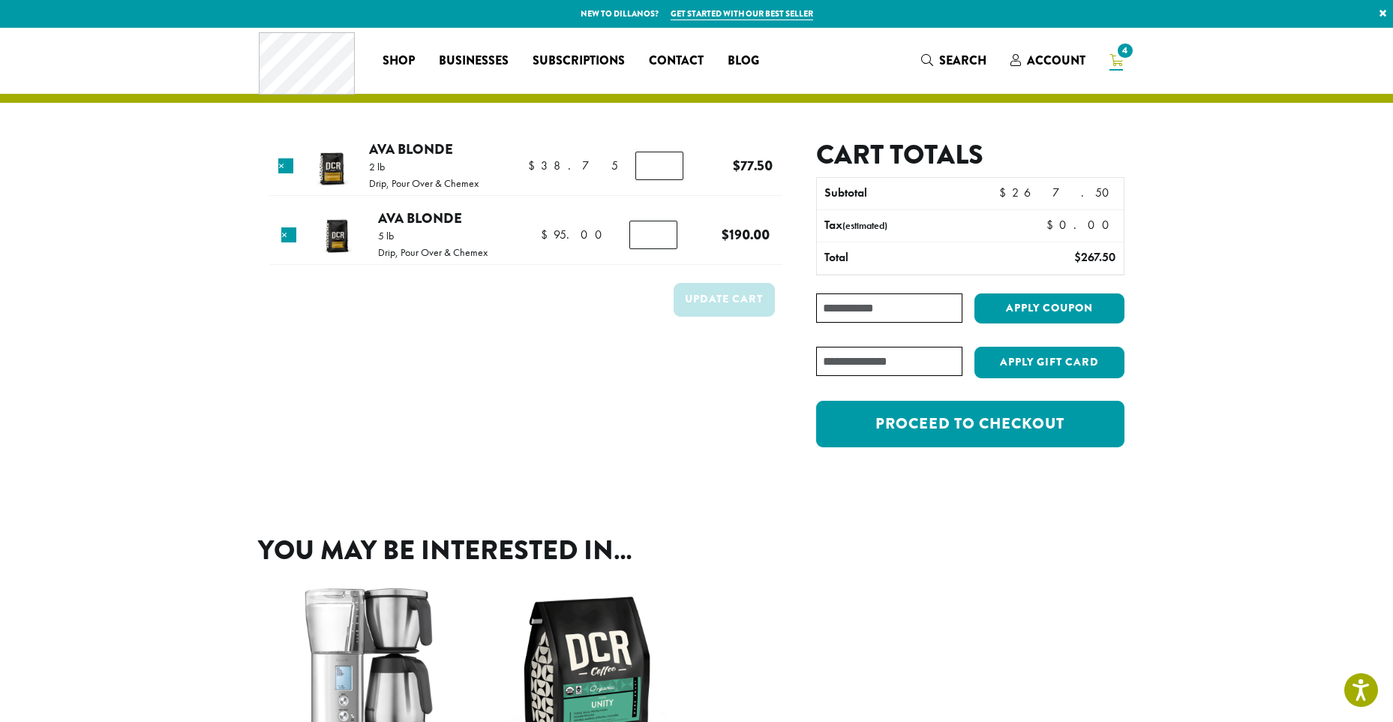
click at [653, 164] on input "*" at bounding box center [659, 166] width 48 height 29
type input "*"
click at [644, 239] on input "*" at bounding box center [653, 235] width 48 height 29
type input "*"
click at [663, 241] on input "*" at bounding box center [653, 235] width 48 height 29
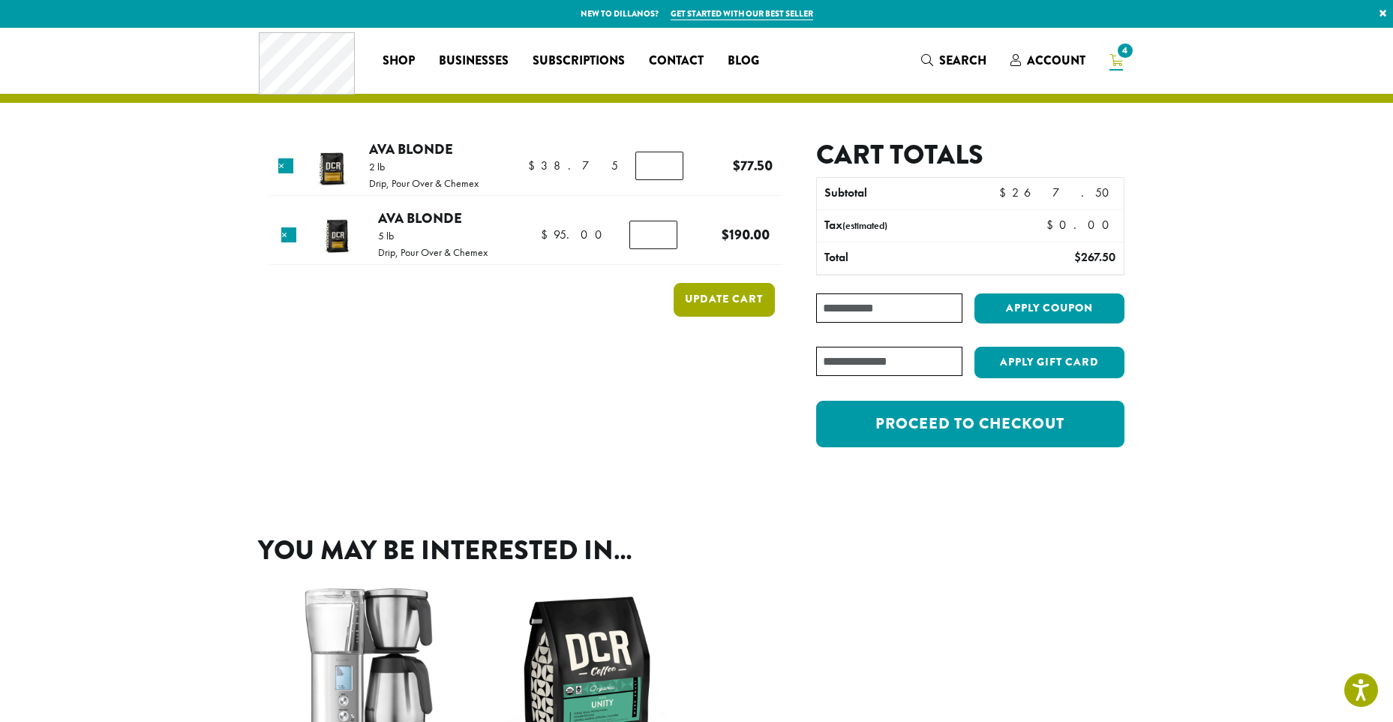
click at [731, 302] on button "Update cart" at bounding box center [724, 300] width 101 height 34
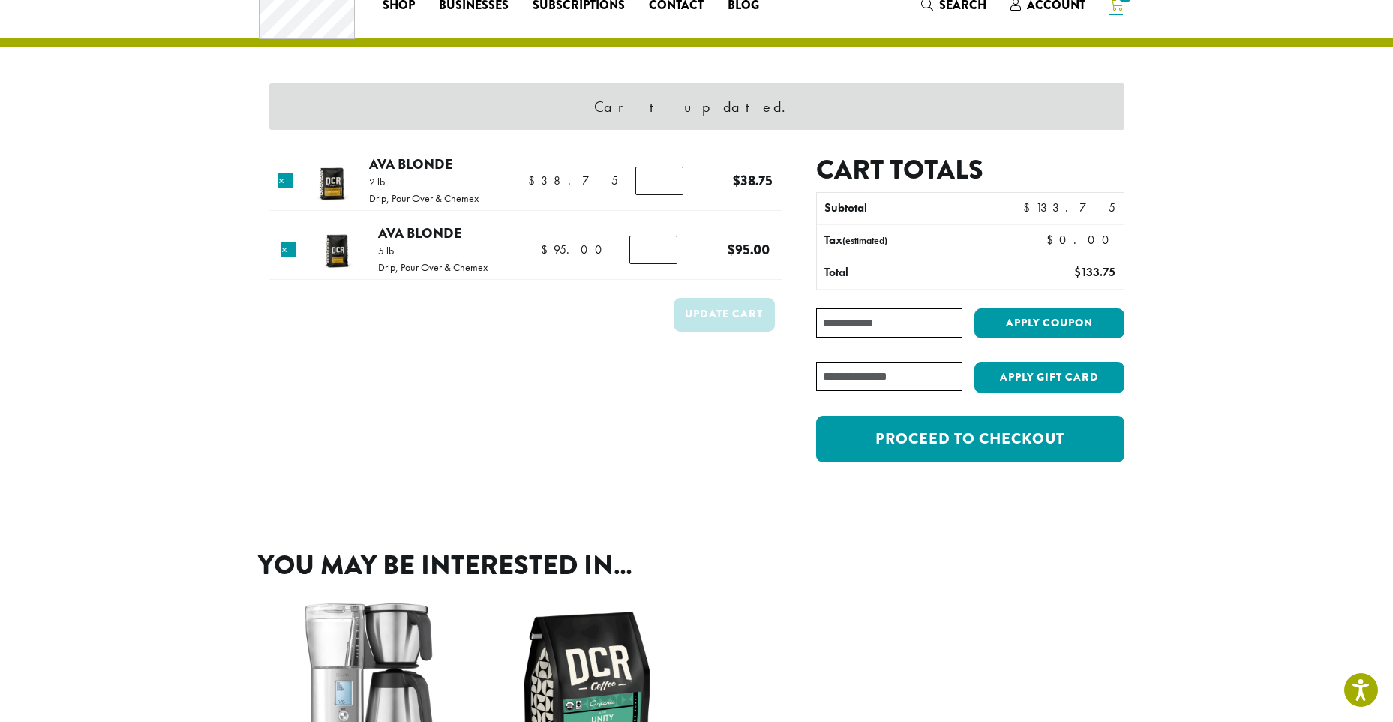
scroll to position [64, 0]
